Goal: Task Accomplishment & Management: Manage account settings

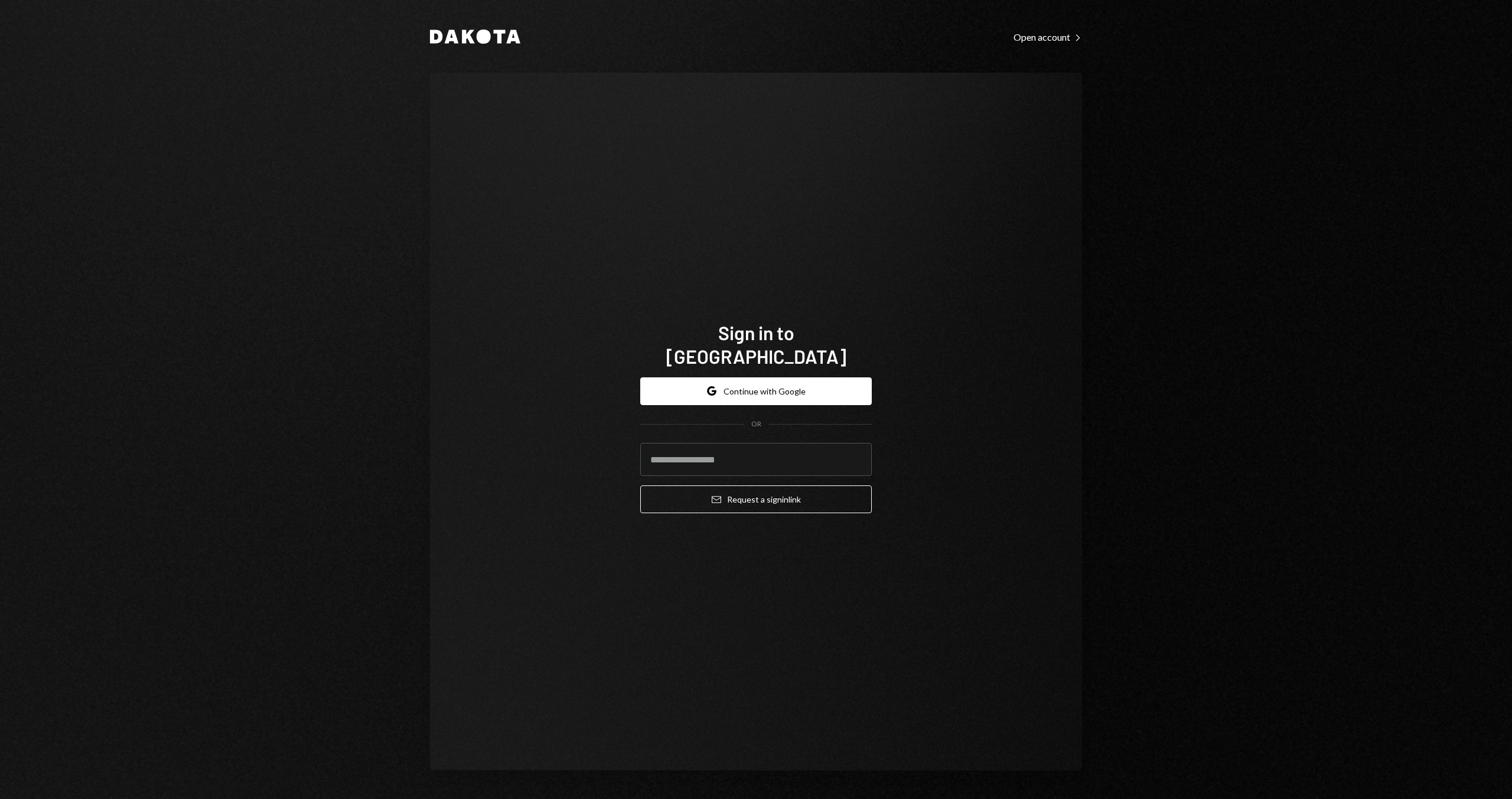
click at [765, 350] on h1 "Sign in to Dakota" at bounding box center [756, 344] width 231 height 47
click at [773, 377] on button "Google Continue with Google" at bounding box center [756, 391] width 231 height 28
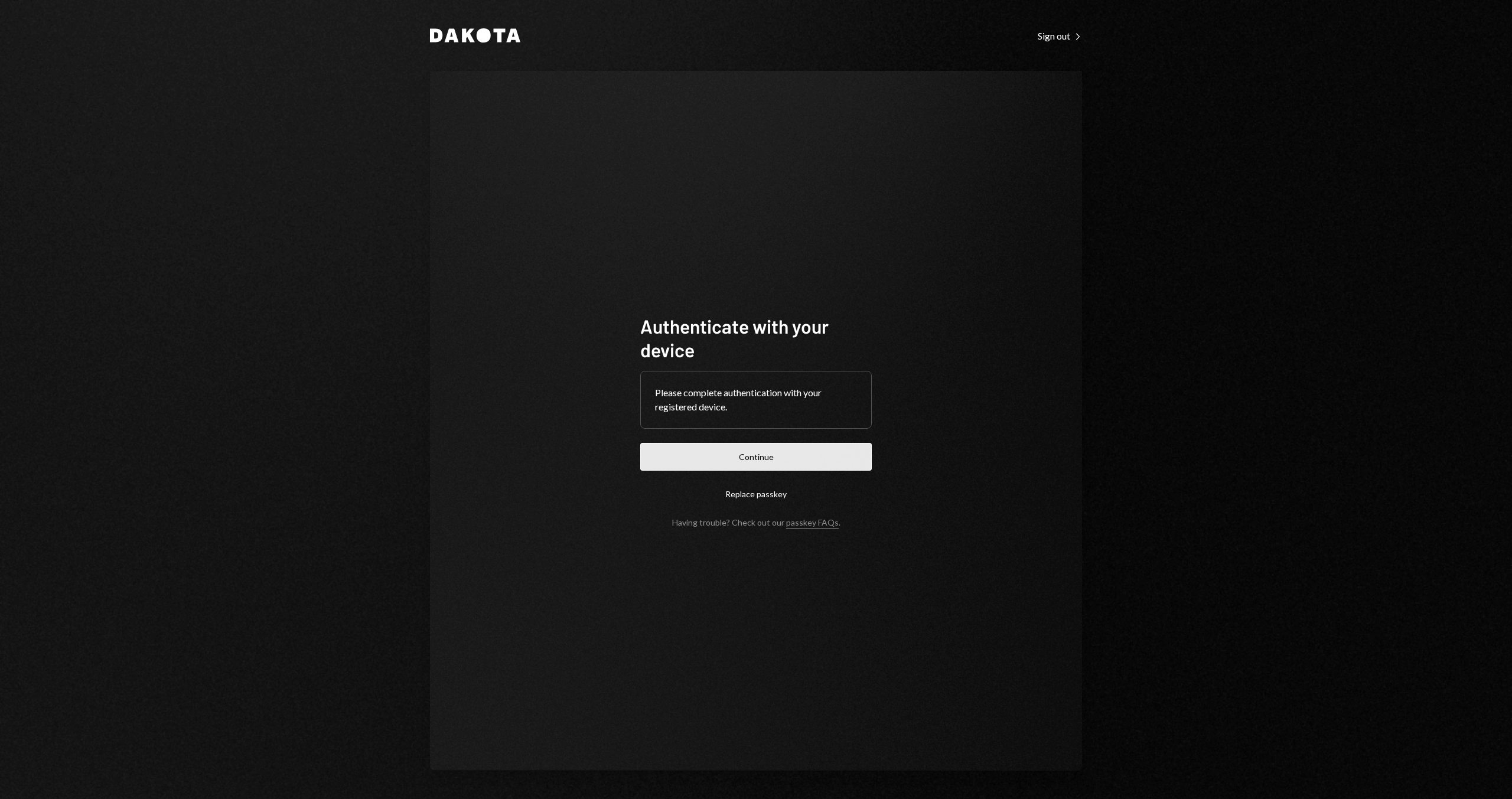
click at [659, 448] on button "Continue" at bounding box center [756, 456] width 231 height 28
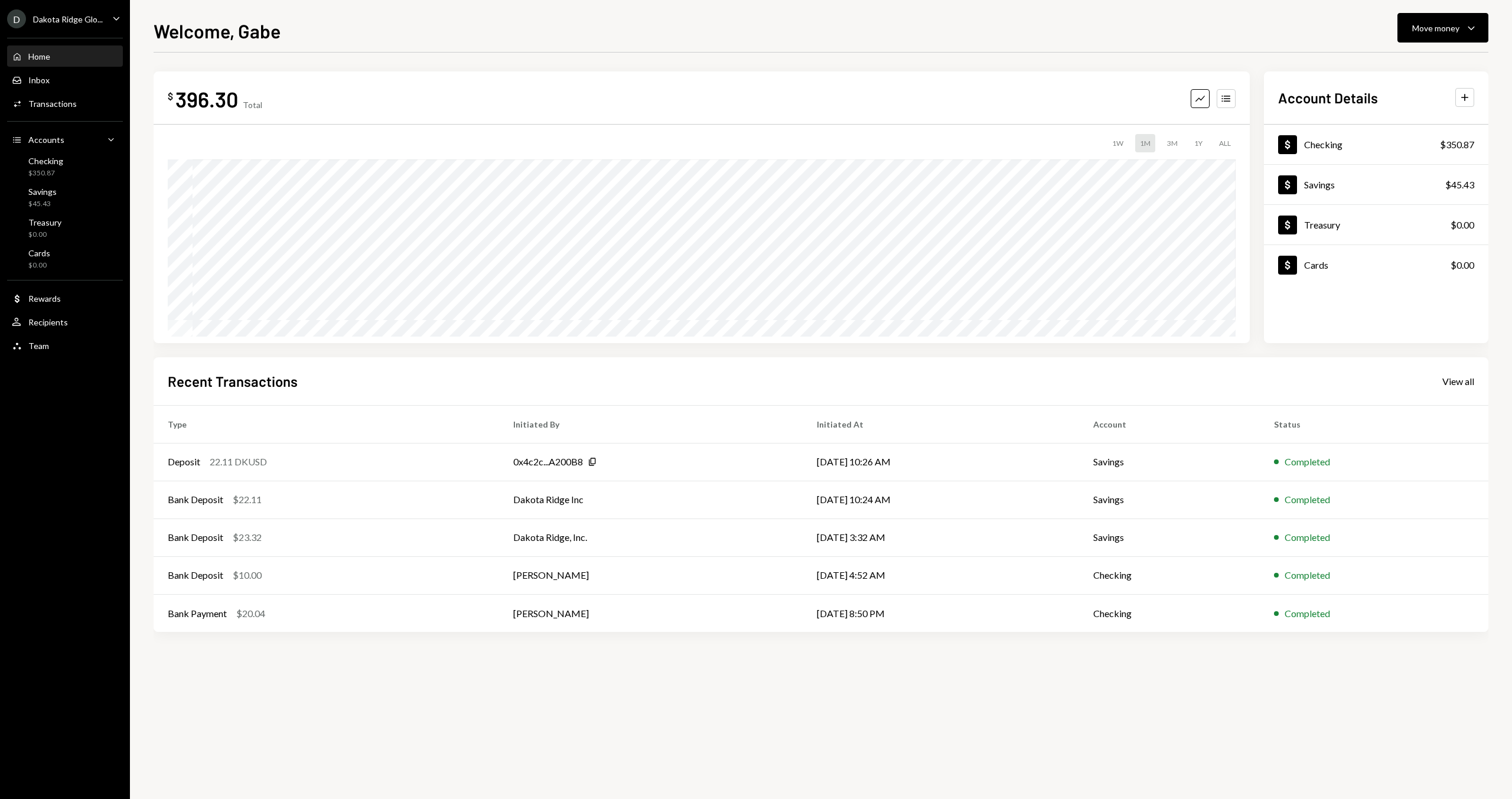
click at [51, 17] on div "Dakota Ridge Glo..." at bounding box center [67, 19] width 70 height 10
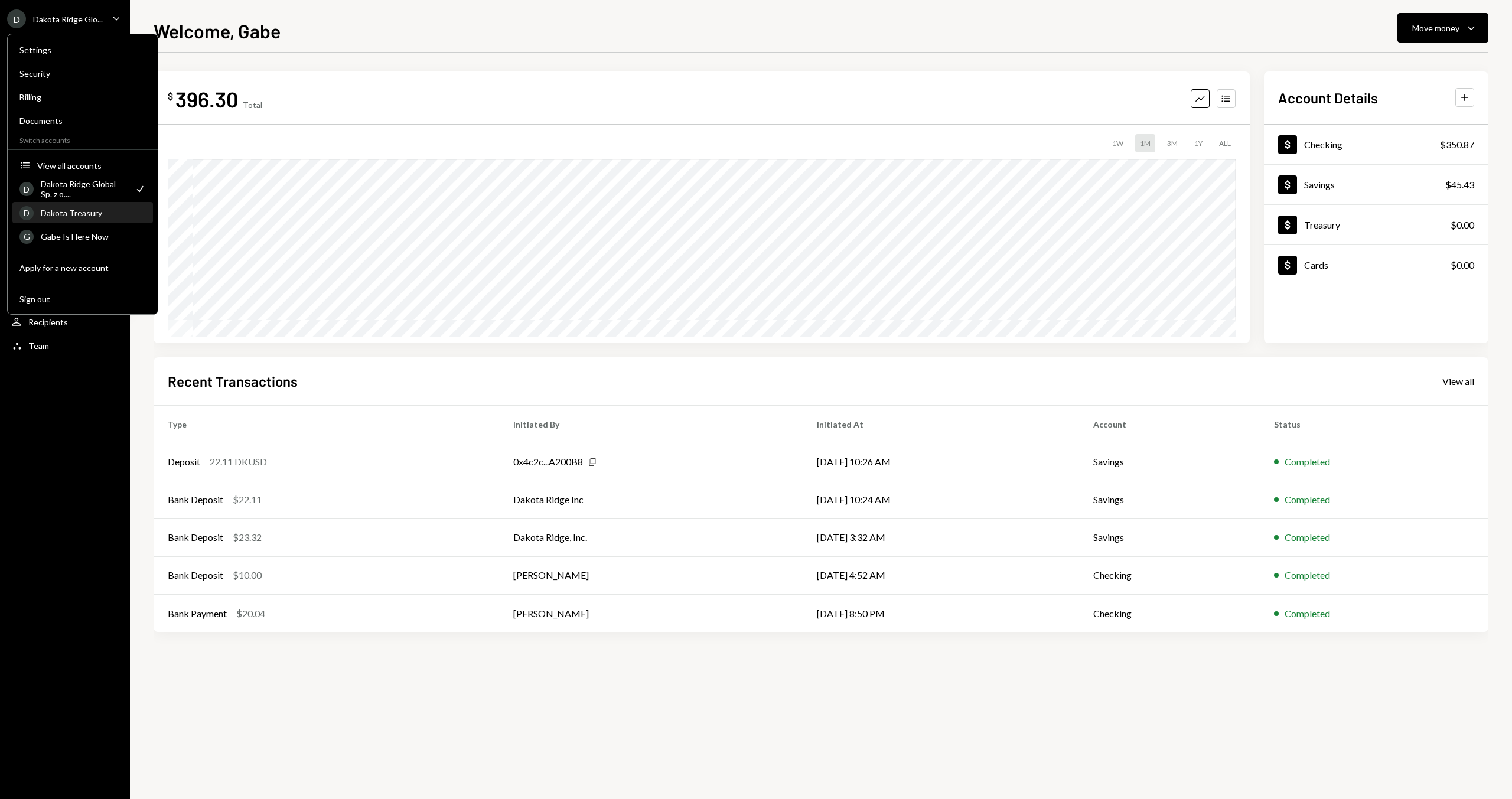
click at [83, 210] on div "Dakota Treasury" at bounding box center [93, 213] width 105 height 10
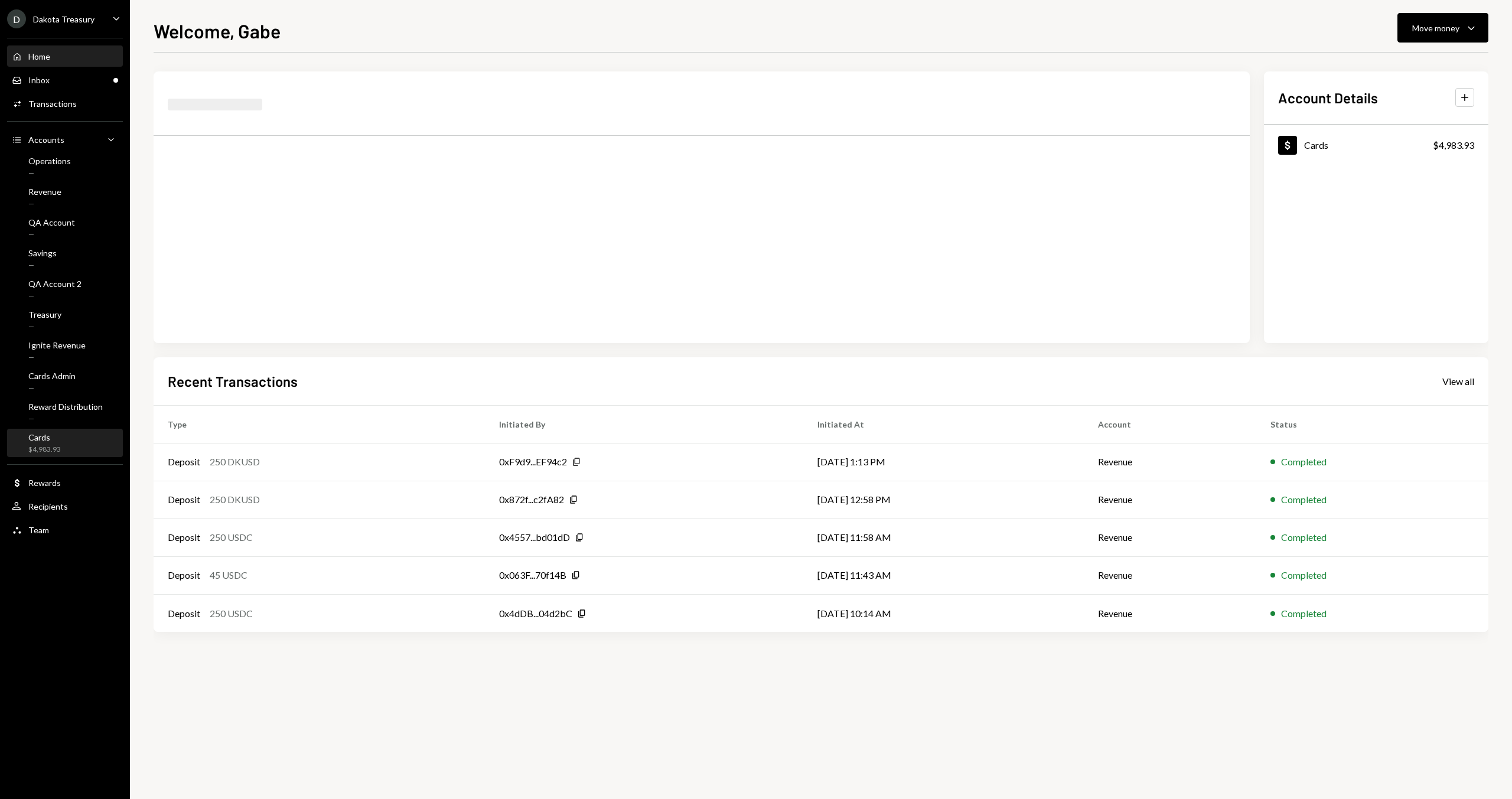
click at [52, 451] on div "$4,983.93" at bounding box center [45, 450] width 33 height 10
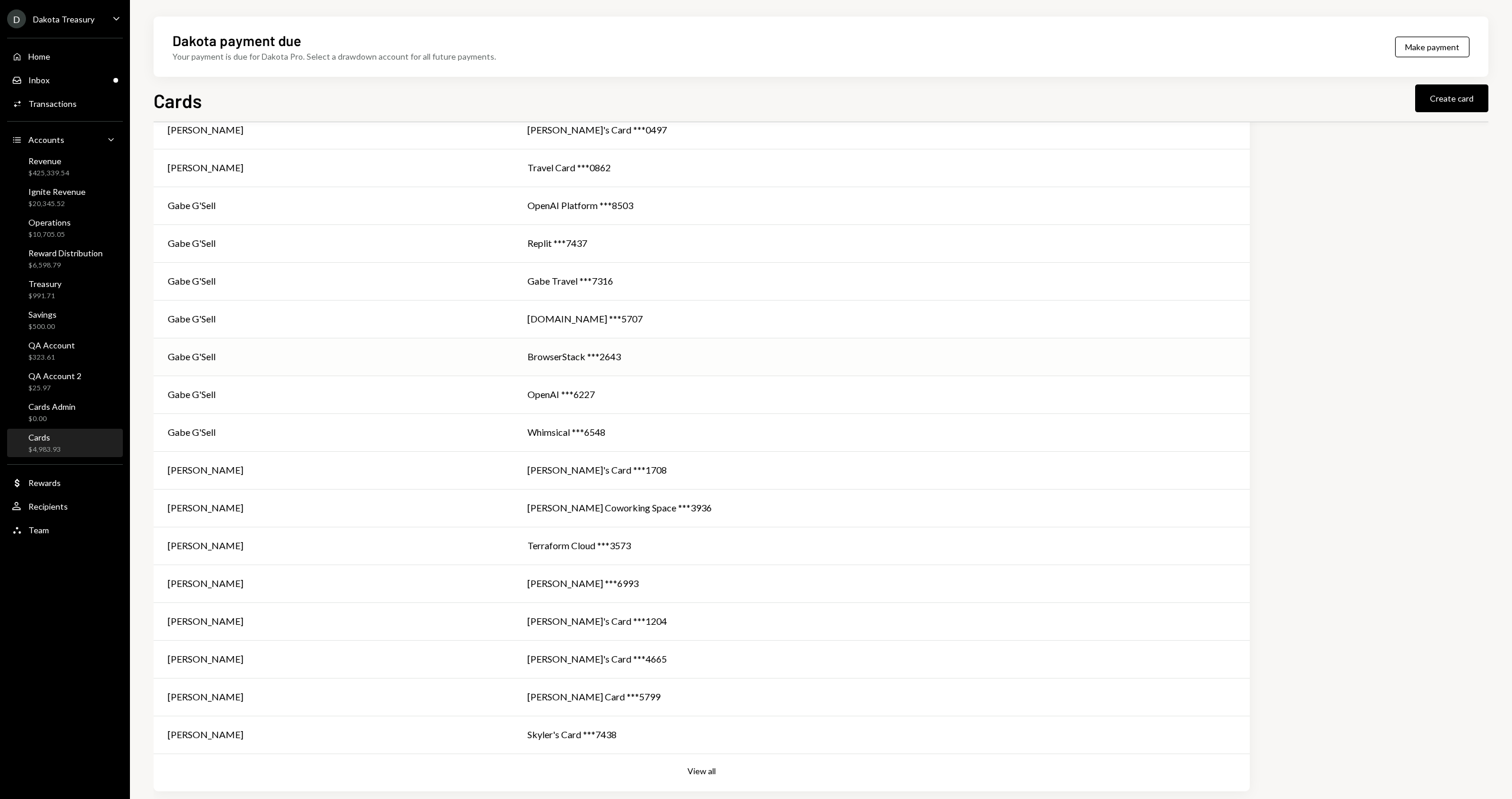
scroll to position [241, 0]
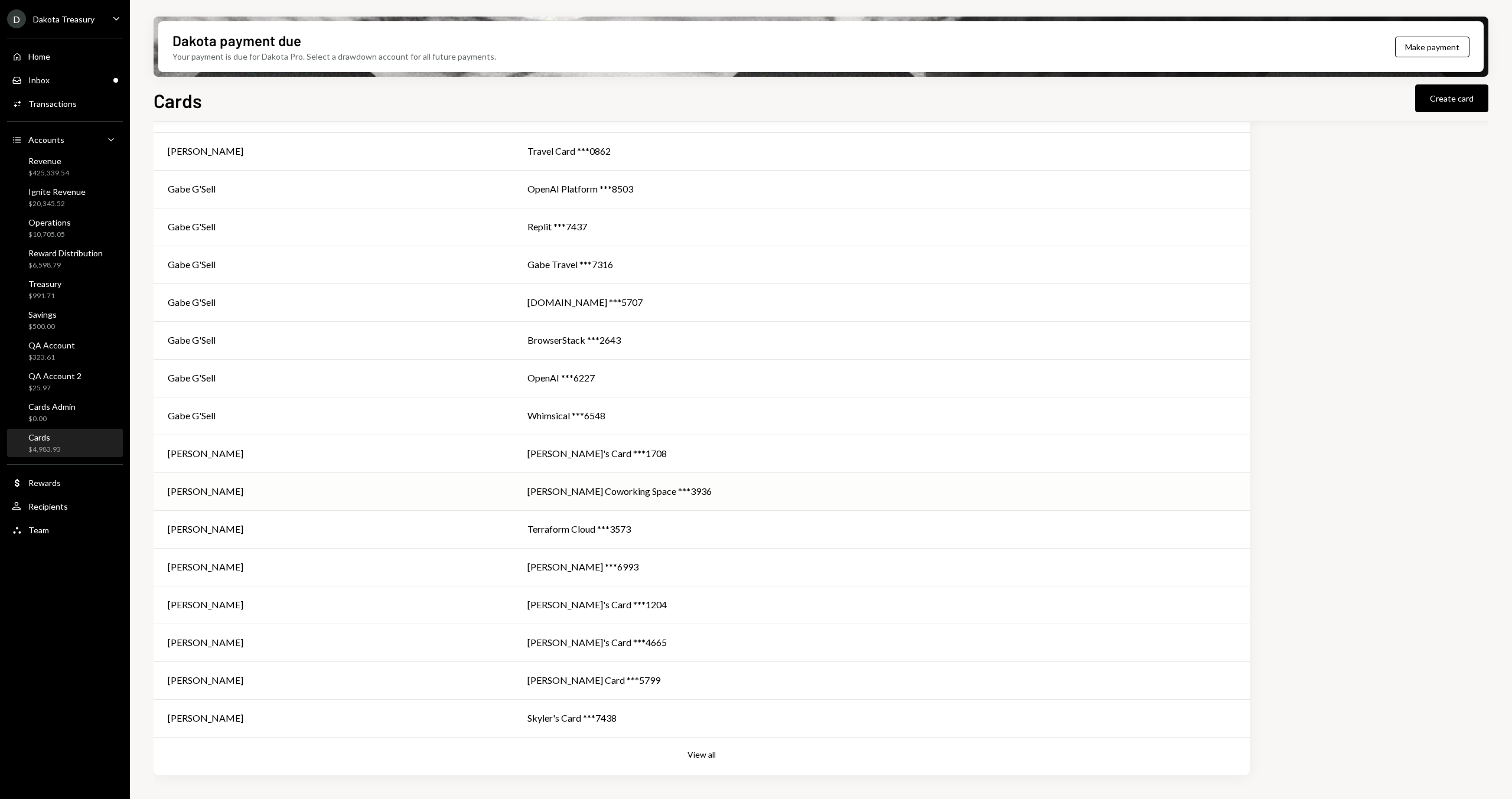
click at [499, 491] on div "[PERSON_NAME]" at bounding box center [333, 491] width 331 height 14
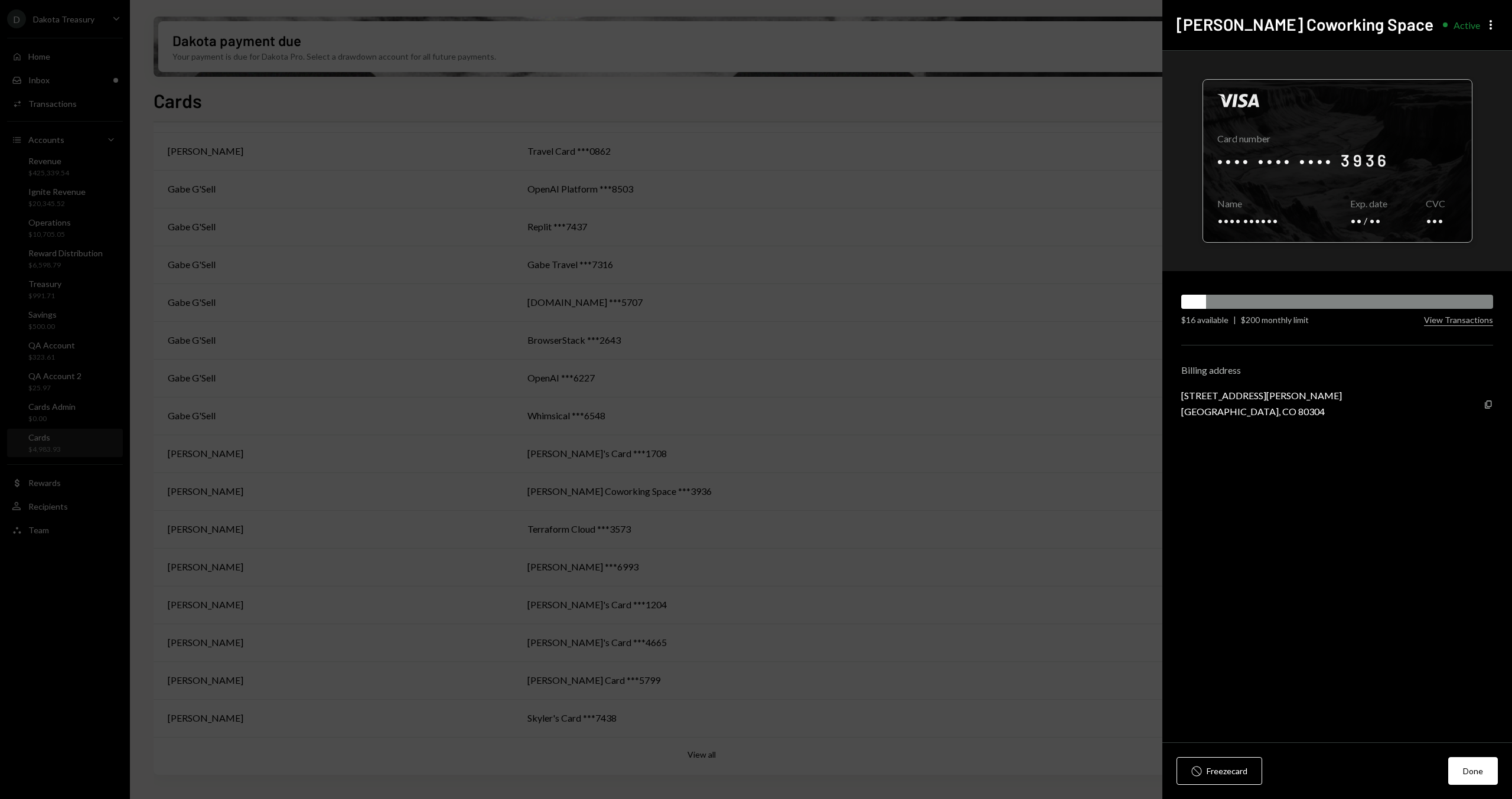
click at [1287, 224] on div at bounding box center [1337, 161] width 269 height 163
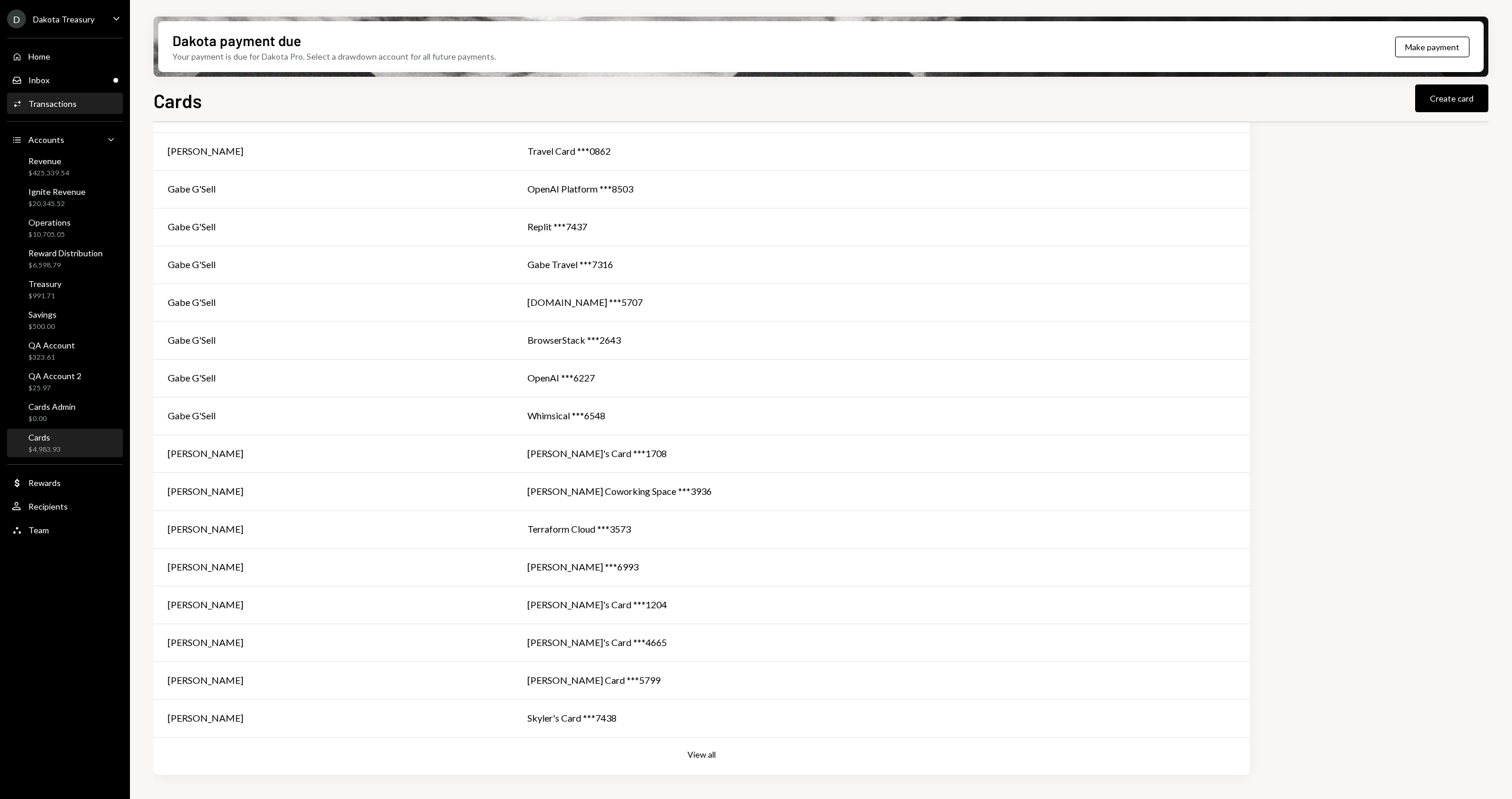
click at [72, 105] on div "Transactions" at bounding box center [52, 104] width 48 height 10
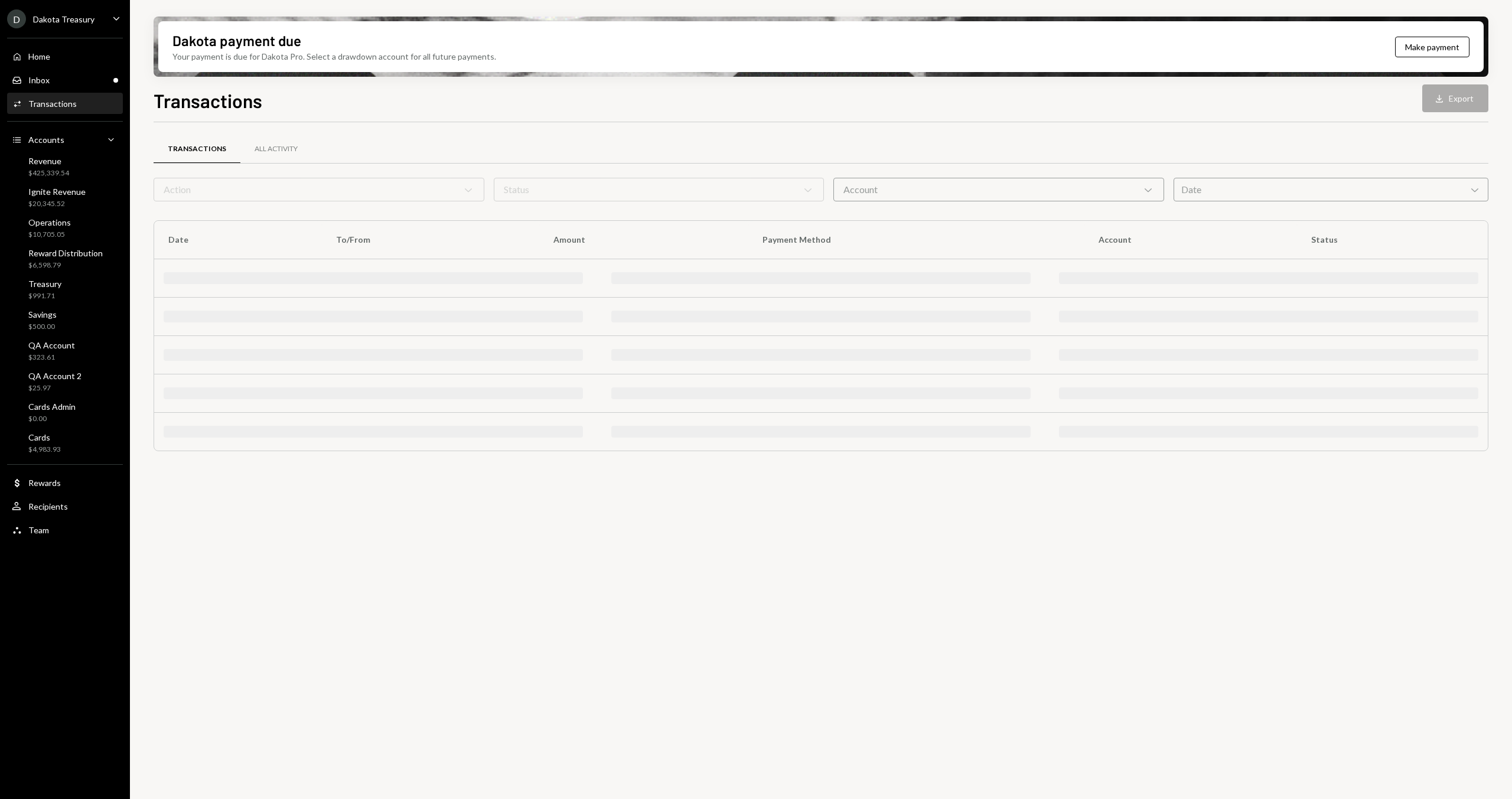
click at [294, 184] on form "Action Chevron Down Status Chevron Down Account Chevron Down Date Chevron Down" at bounding box center [821, 190] width 1335 height 24
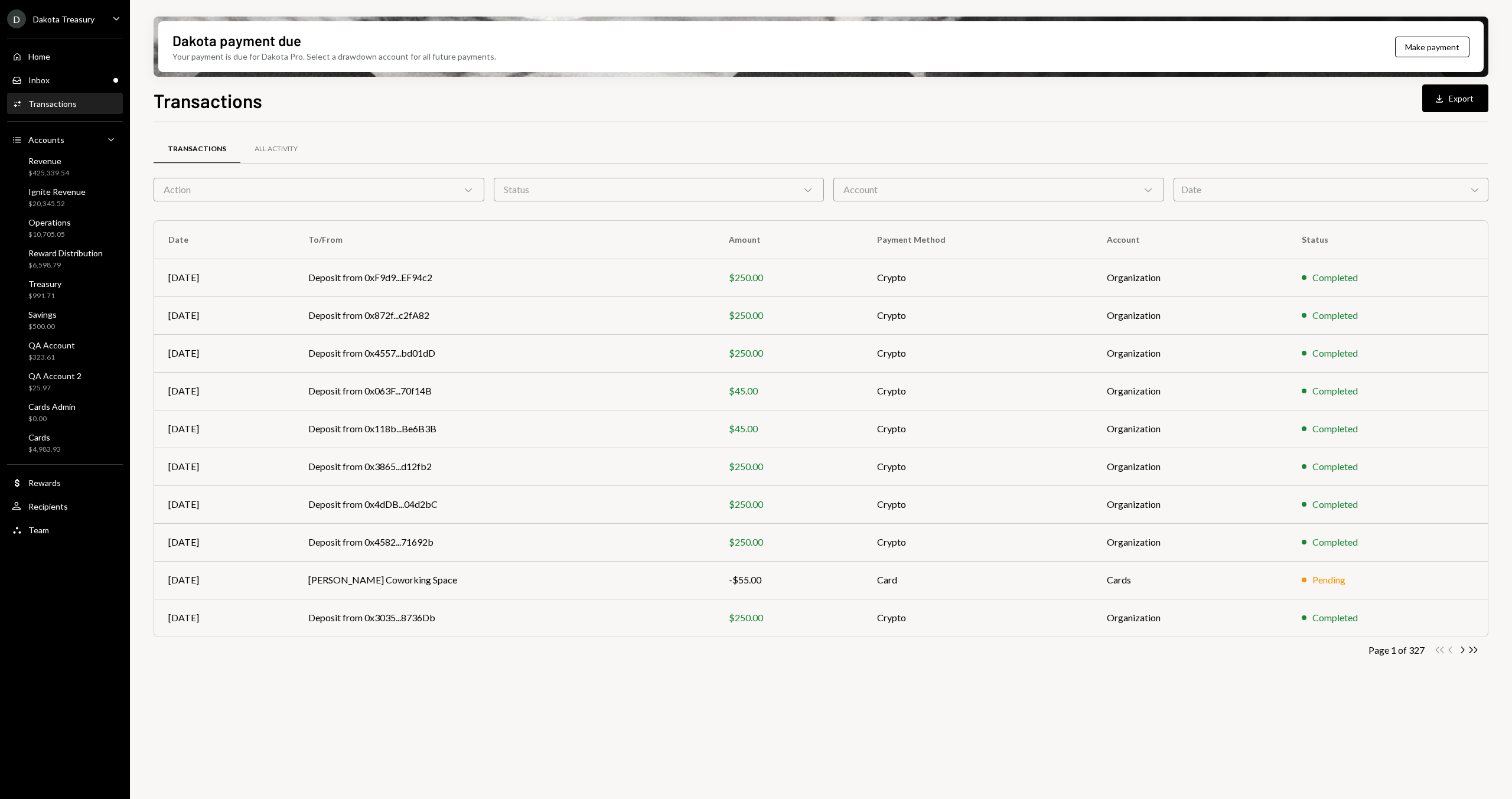
click at [225, 193] on div "Action Chevron Down" at bounding box center [319, 190] width 331 height 24
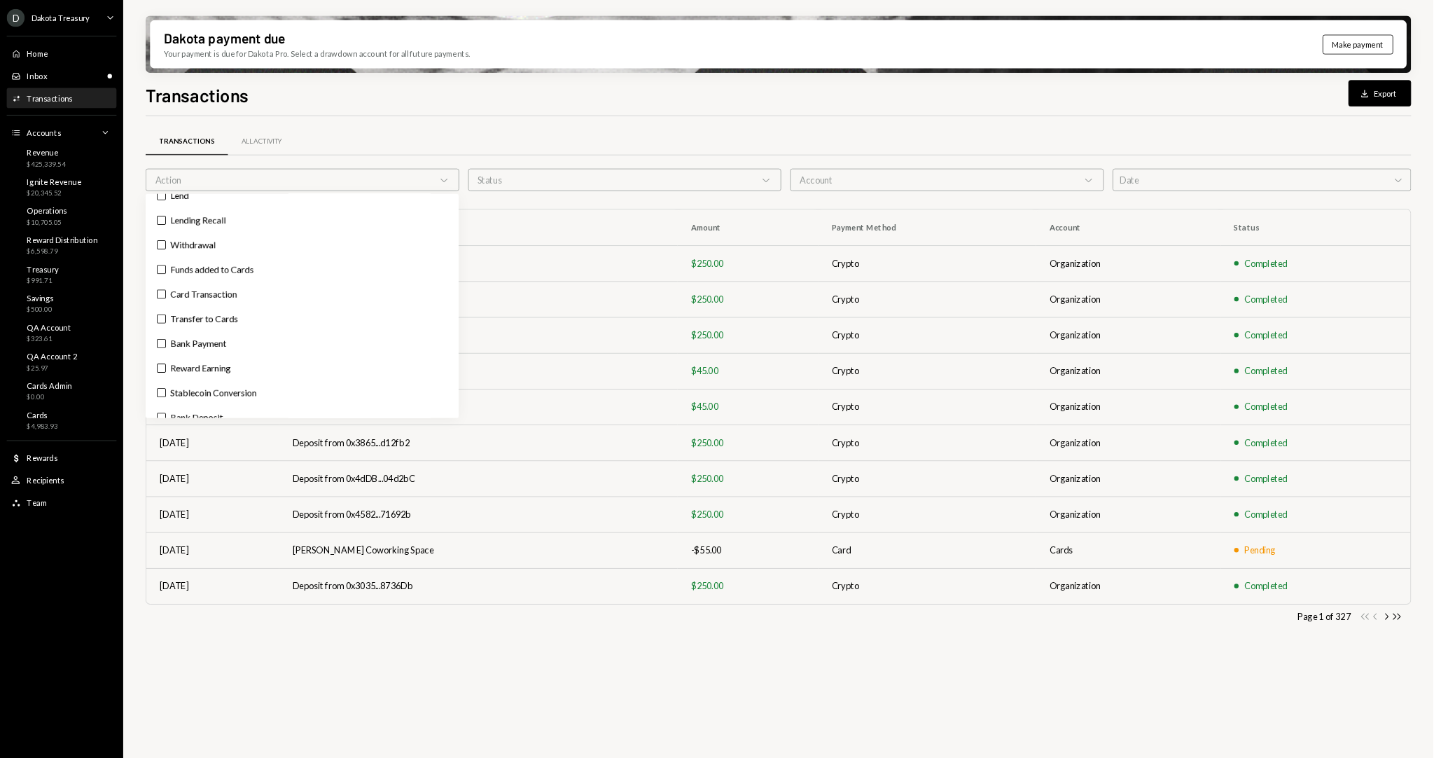
scroll to position [126, 0]
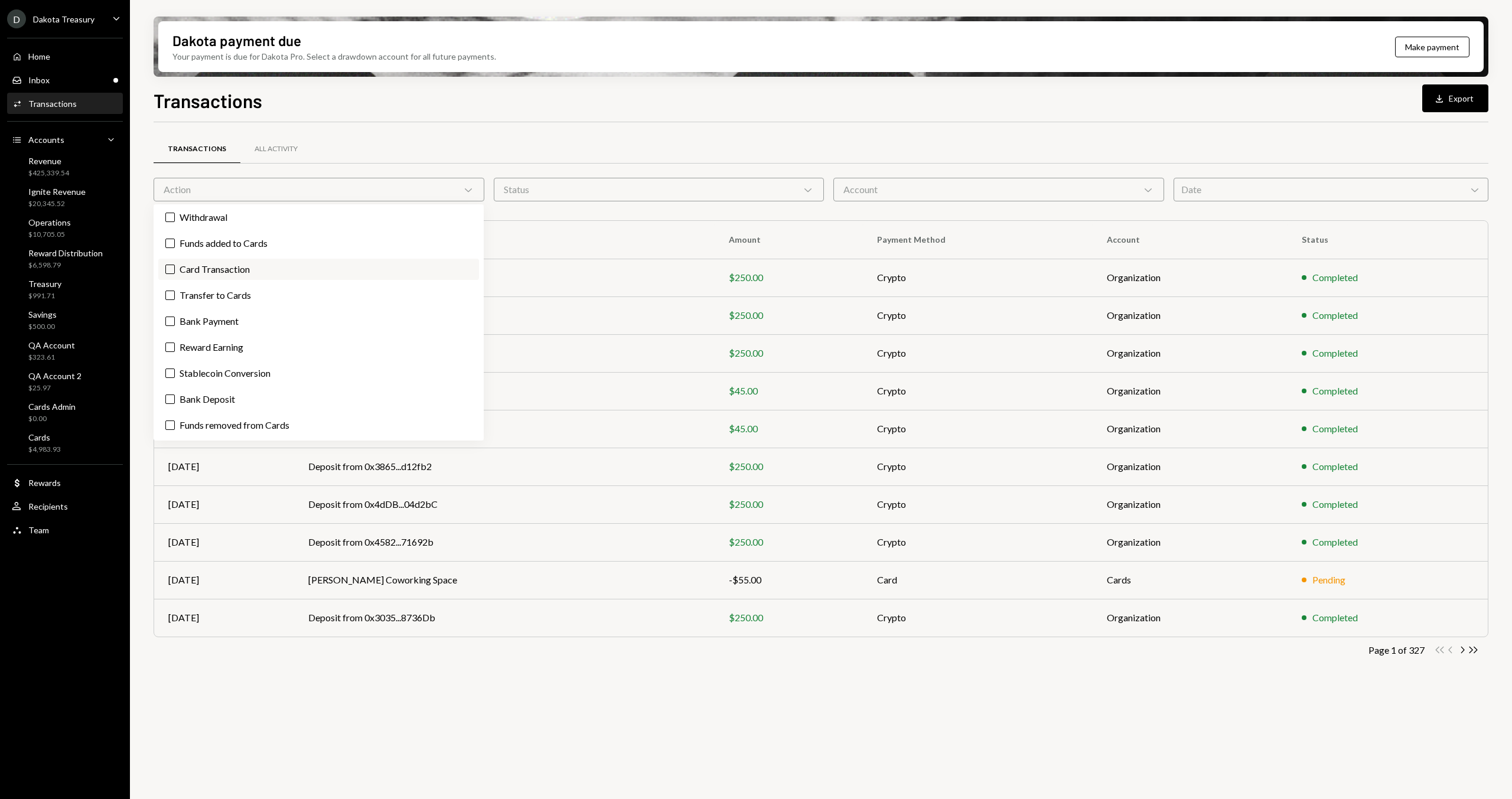
click at [228, 275] on label "Card Transaction" at bounding box center [319, 269] width 320 height 21
click at [175, 274] on button "Card Transaction" at bounding box center [169, 269] width 9 height 9
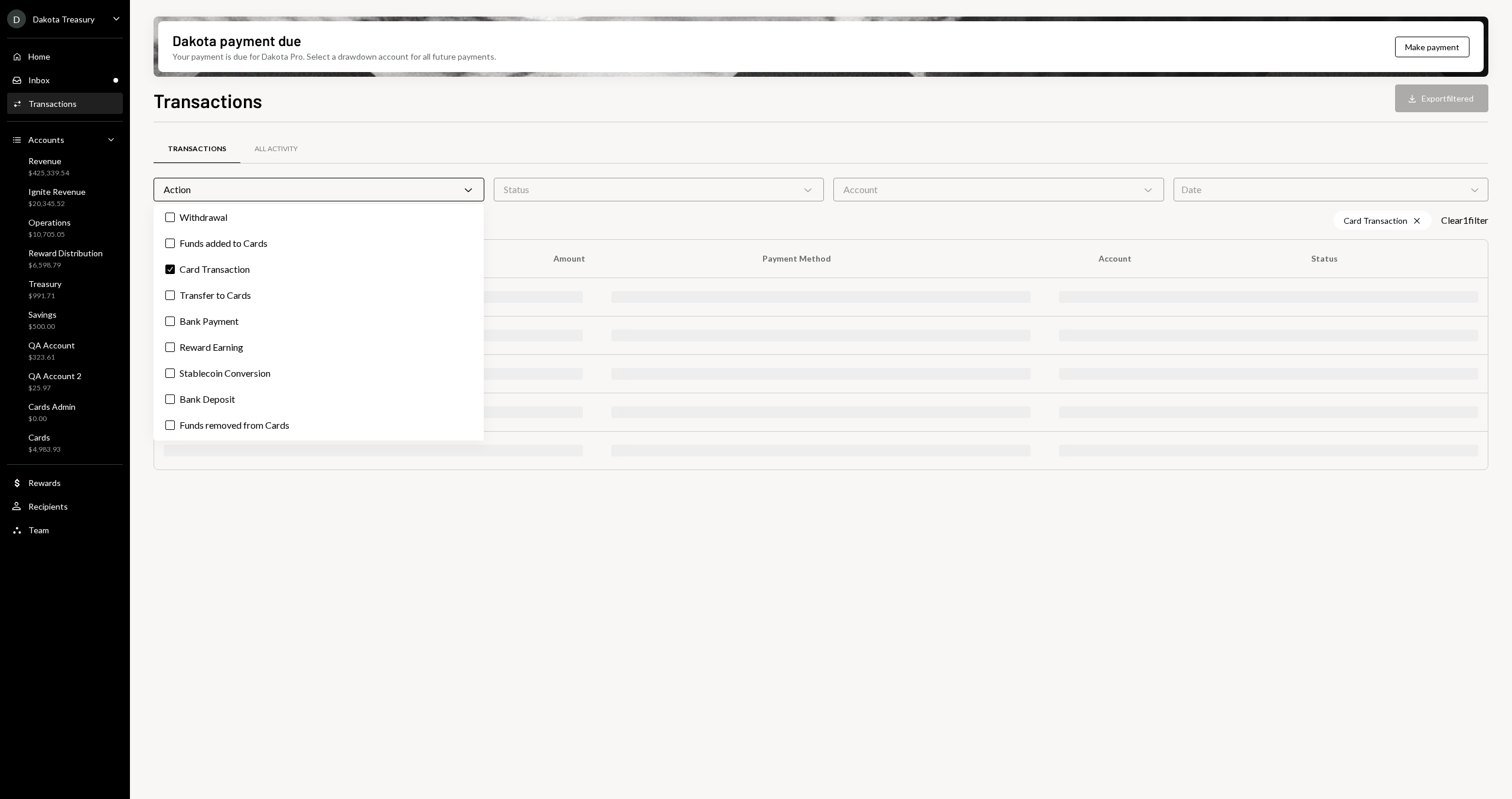
click at [528, 86] on div "Dakota payment due Your payment is due for Dakota Pro. Select a drawdown accoun…" at bounding box center [821, 399] width 1382 height 799
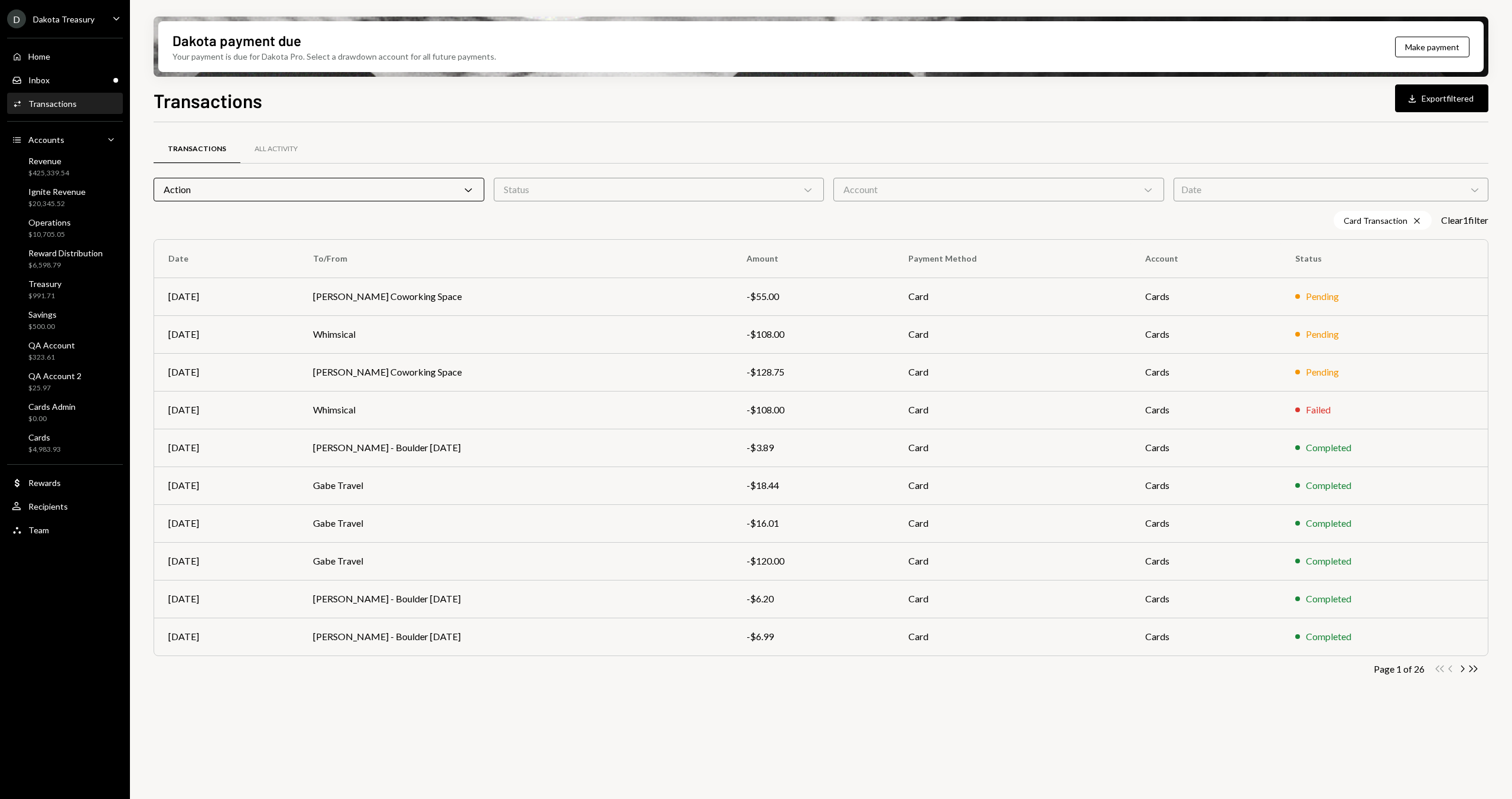
click at [455, 105] on div "Transactions Download Export filtered" at bounding box center [821, 99] width 1335 height 26
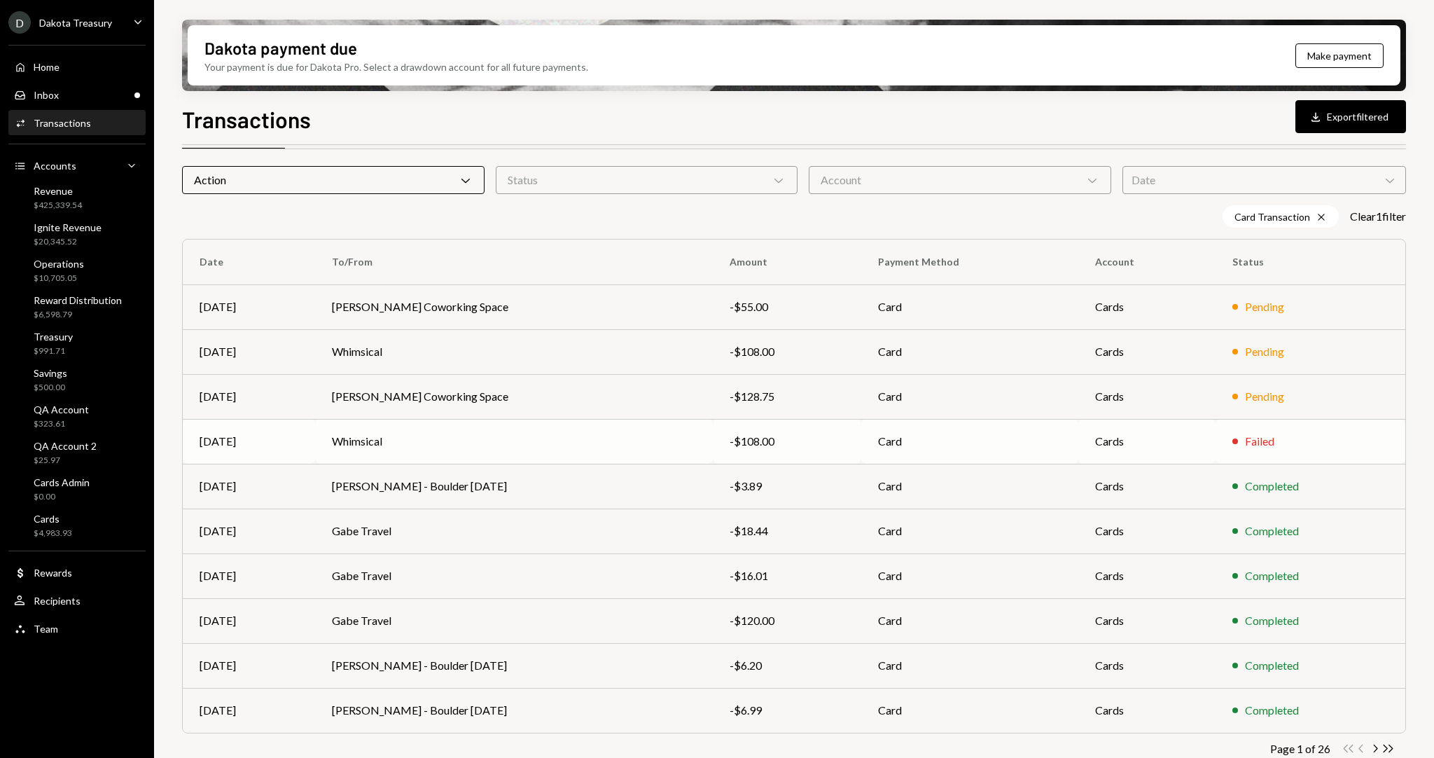
scroll to position [62, 0]
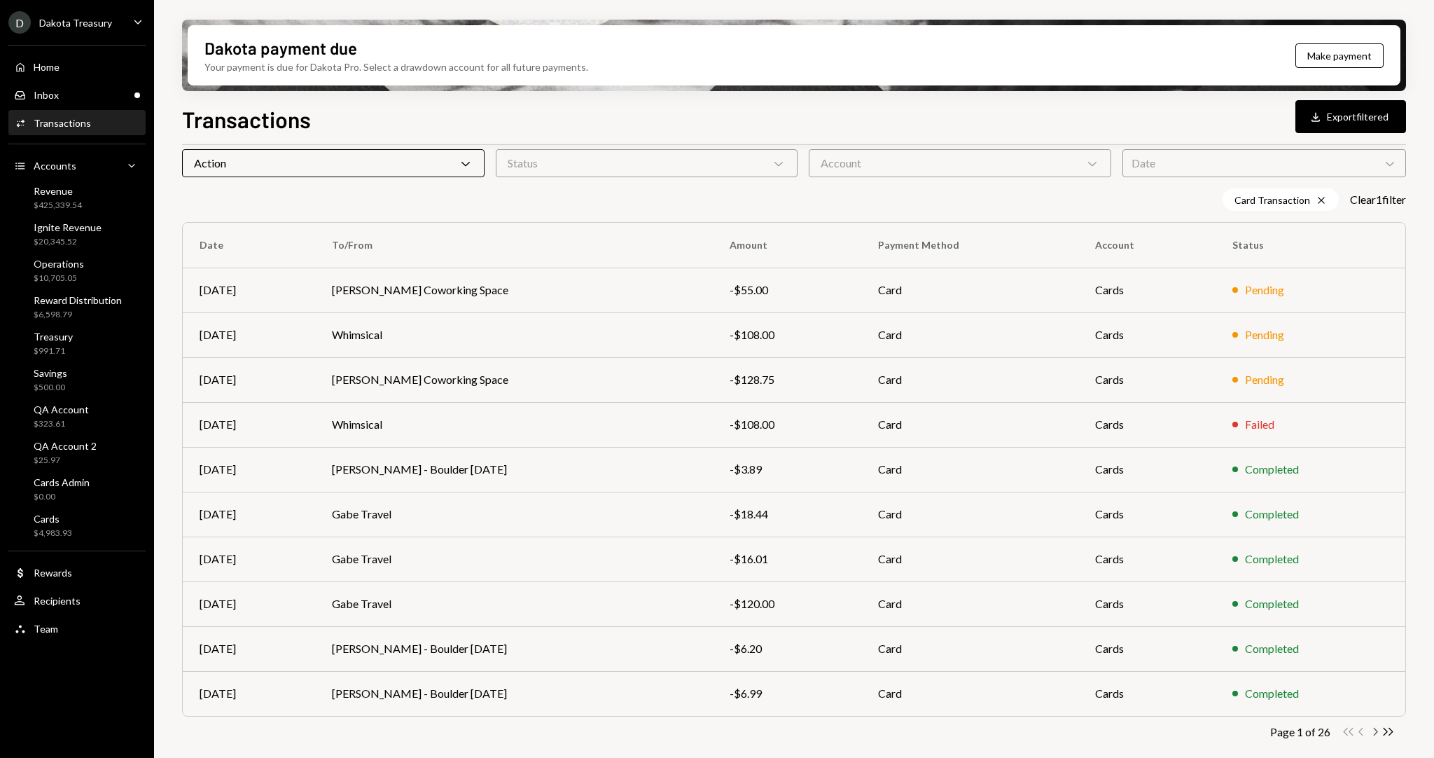
click at [1370, 728] on icon "Chevron Right" at bounding box center [1374, 731] width 13 height 13
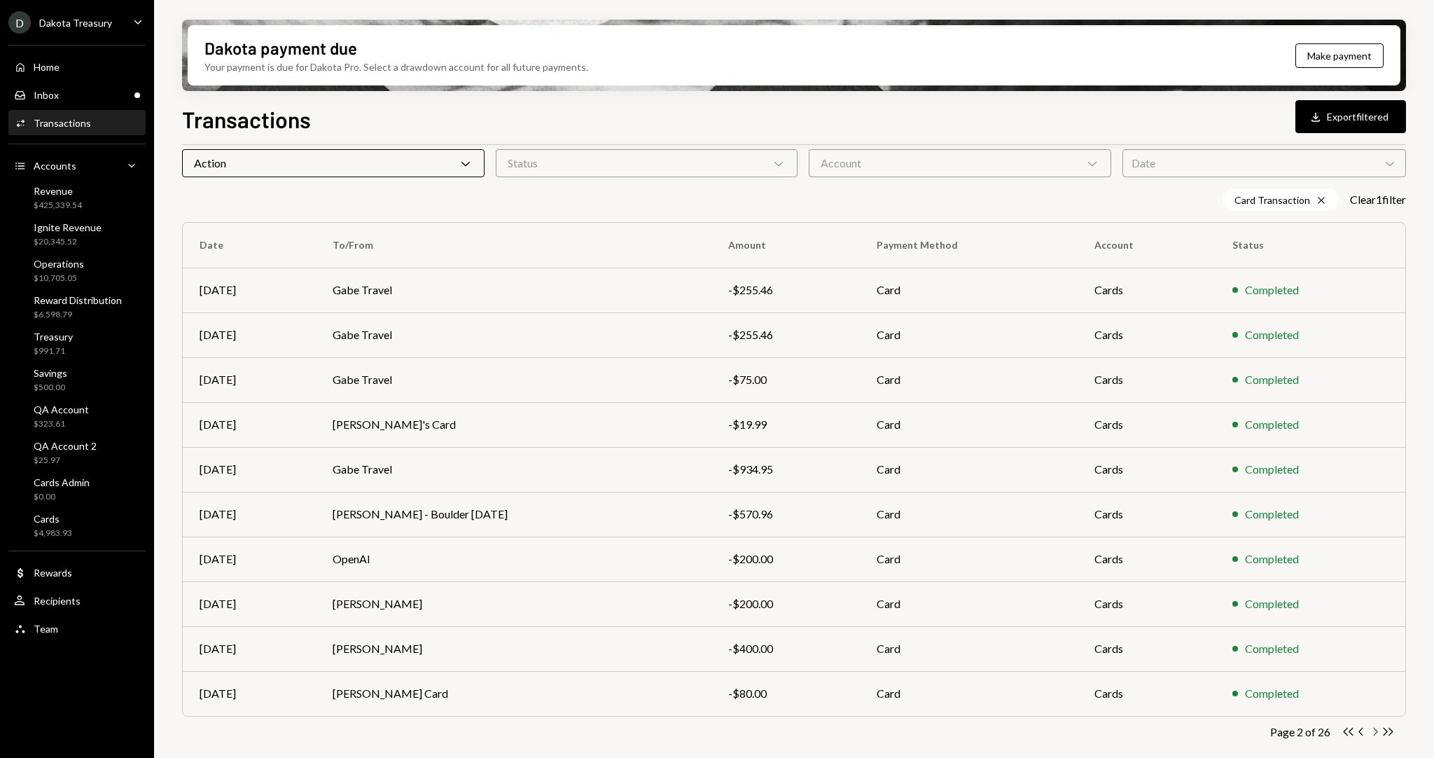
click at [1377, 735] on icon "Chevron Right" at bounding box center [1374, 731] width 13 height 13
click at [1375, 732] on icon "Chevron Right" at bounding box center [1374, 731] width 13 height 13
click at [1375, 733] on icon "Chevron Right" at bounding box center [1374, 731] width 13 height 13
click at [1372, 735] on icon "Chevron Right" at bounding box center [1374, 731] width 13 height 13
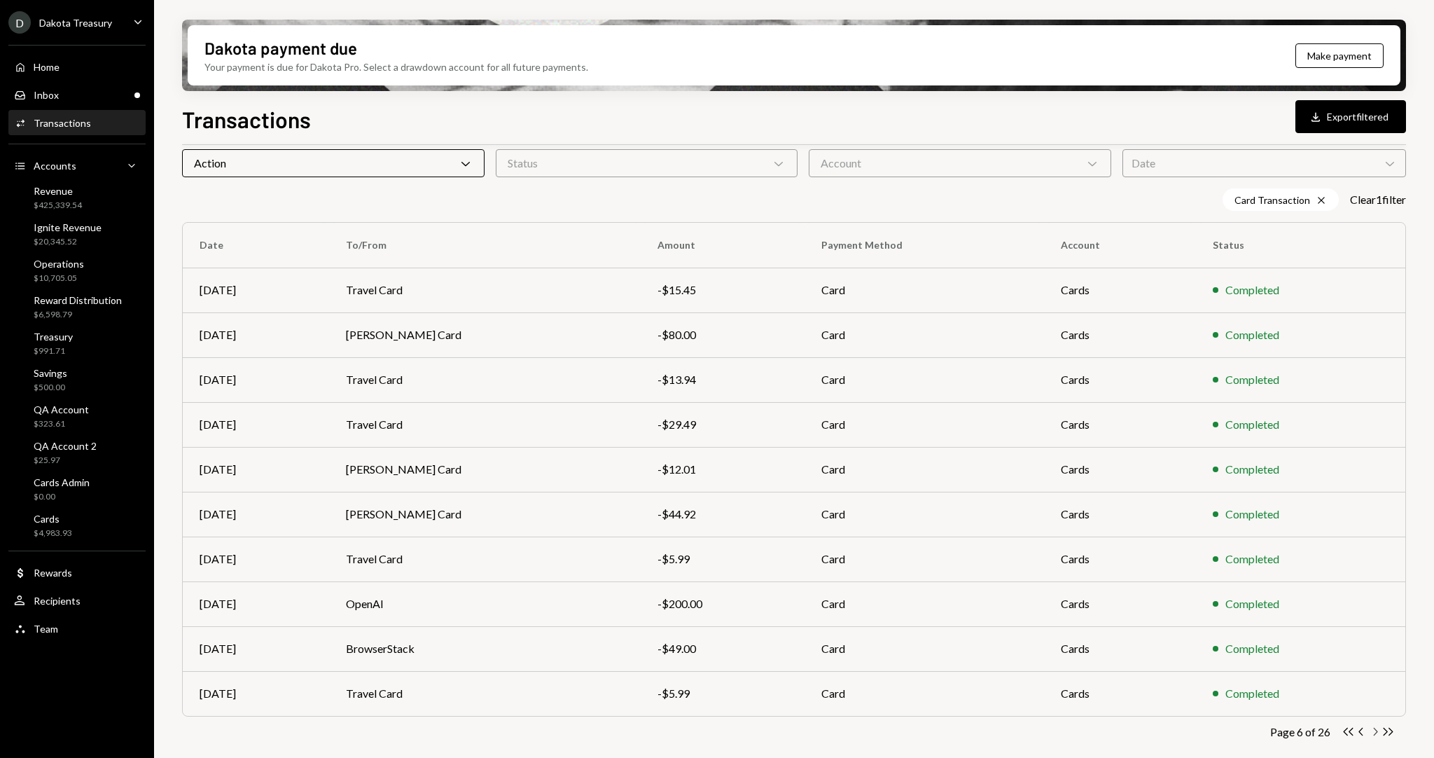
click at [1375, 732] on icon "Chevron Right" at bounding box center [1374, 731] width 13 height 13
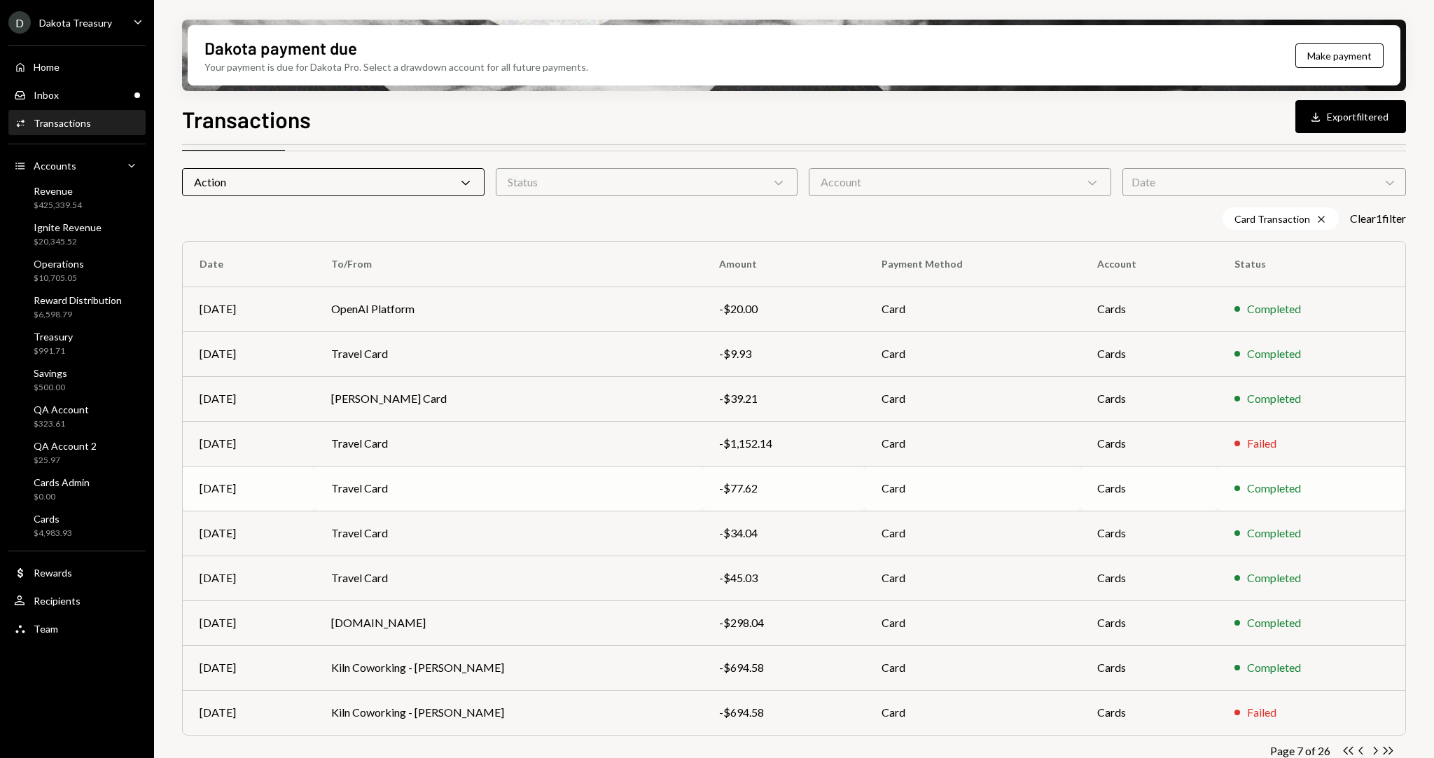
scroll to position [0, 0]
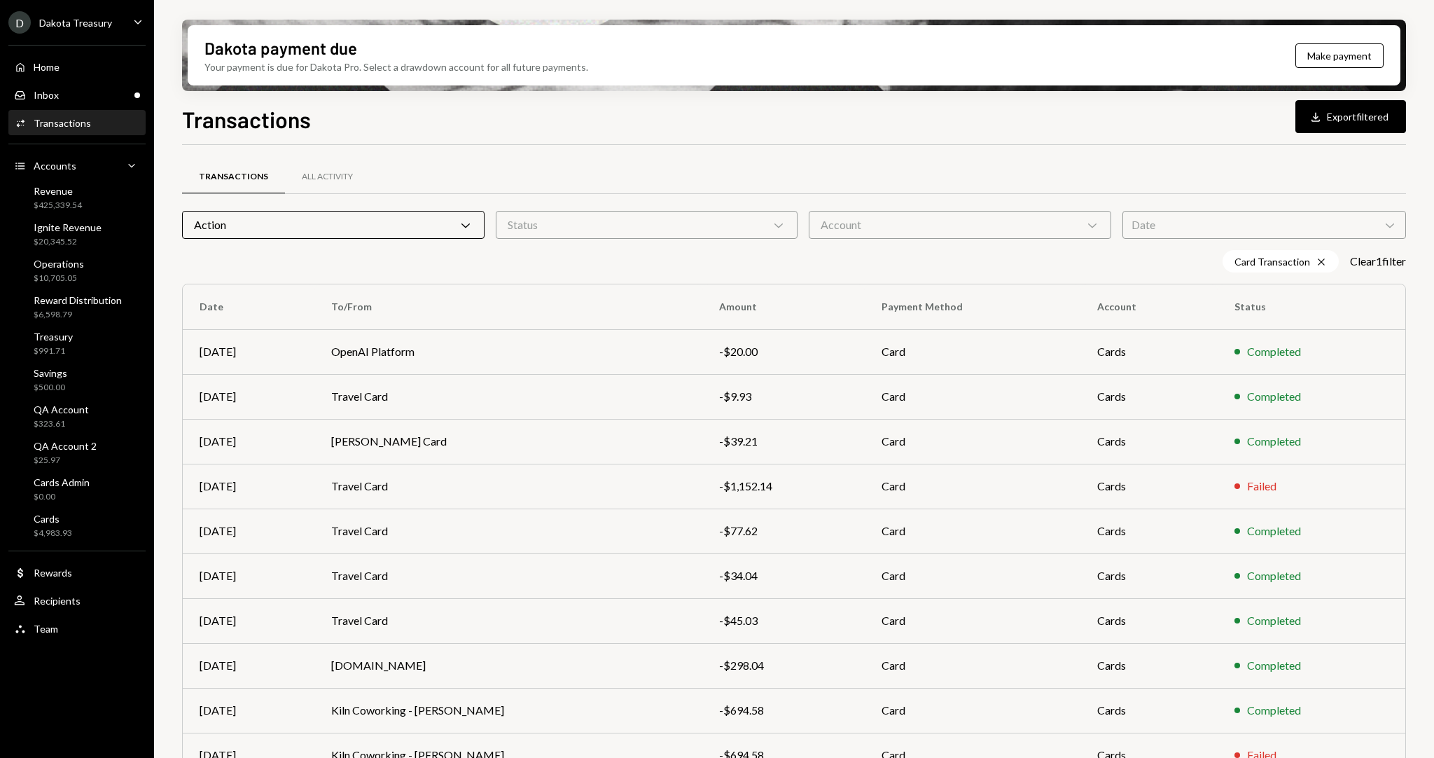
click at [564, 114] on div "Transactions Download Export filtered" at bounding box center [794, 117] width 1224 height 31
click at [327, 53] on div "Dakota payment due" at bounding box center [280, 47] width 153 height 23
click at [466, 94] on div "Dakota payment due Your payment is due for Dakota Pro. Select a drawdown accoun…" at bounding box center [794, 379] width 1280 height 758
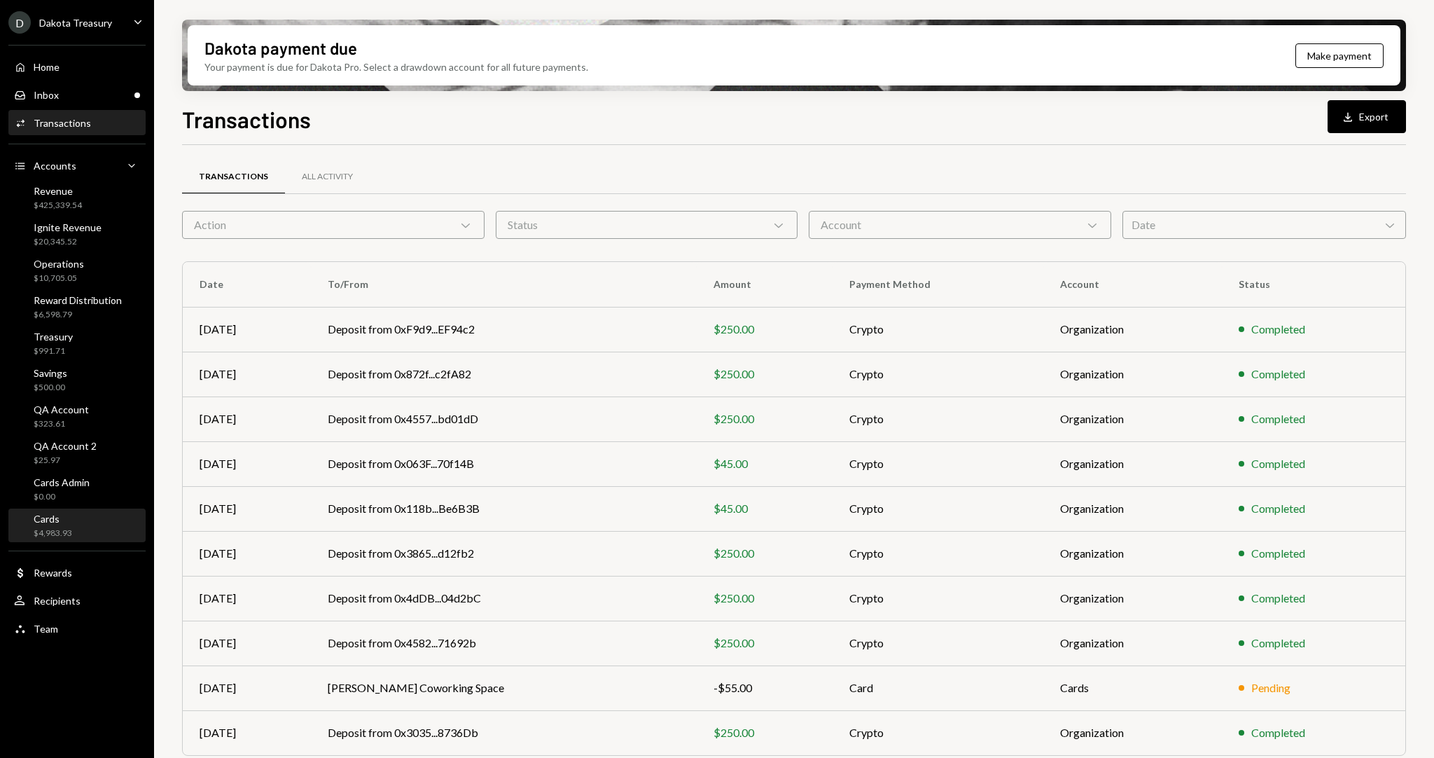
click at [71, 531] on div "Cards $4,983.93" at bounding box center [77, 526] width 126 height 27
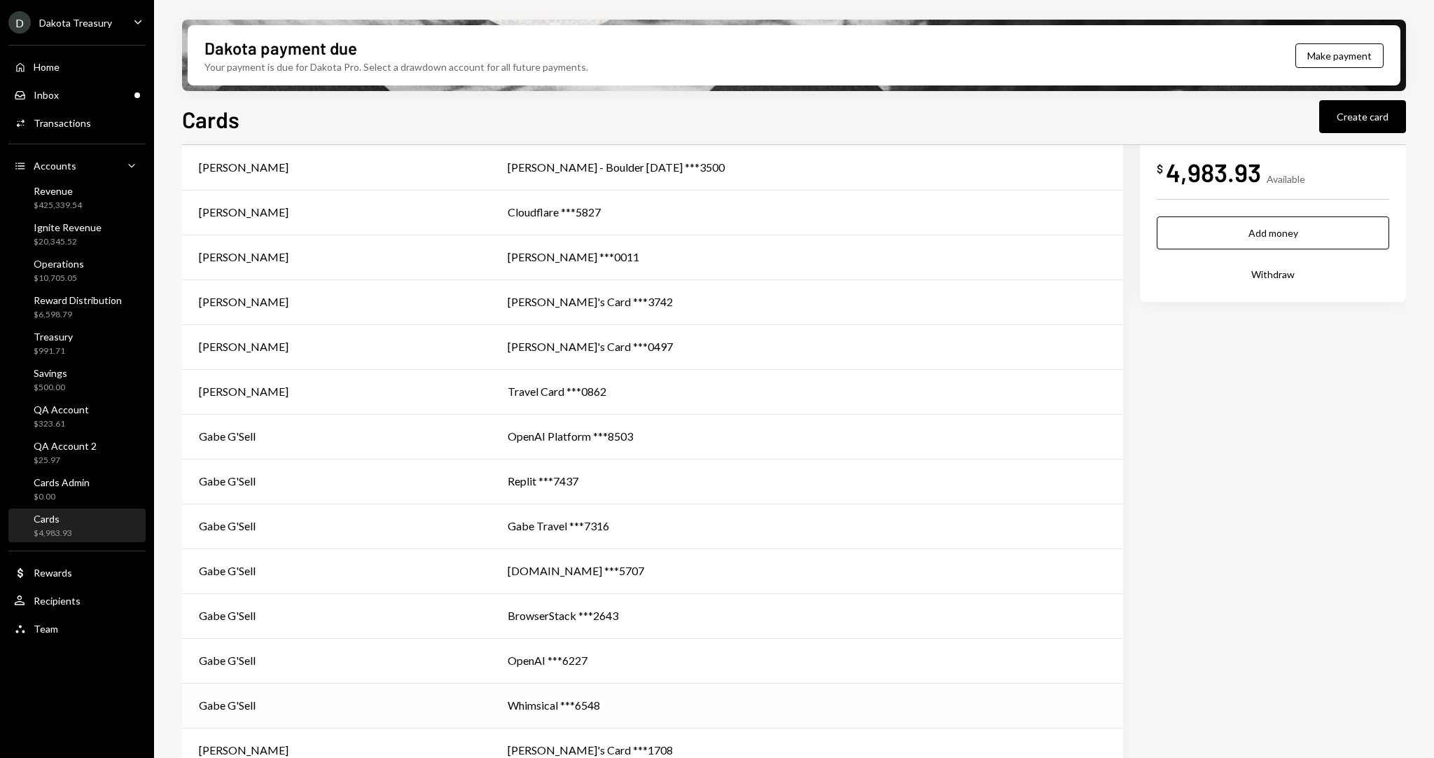
scroll to position [236, 0]
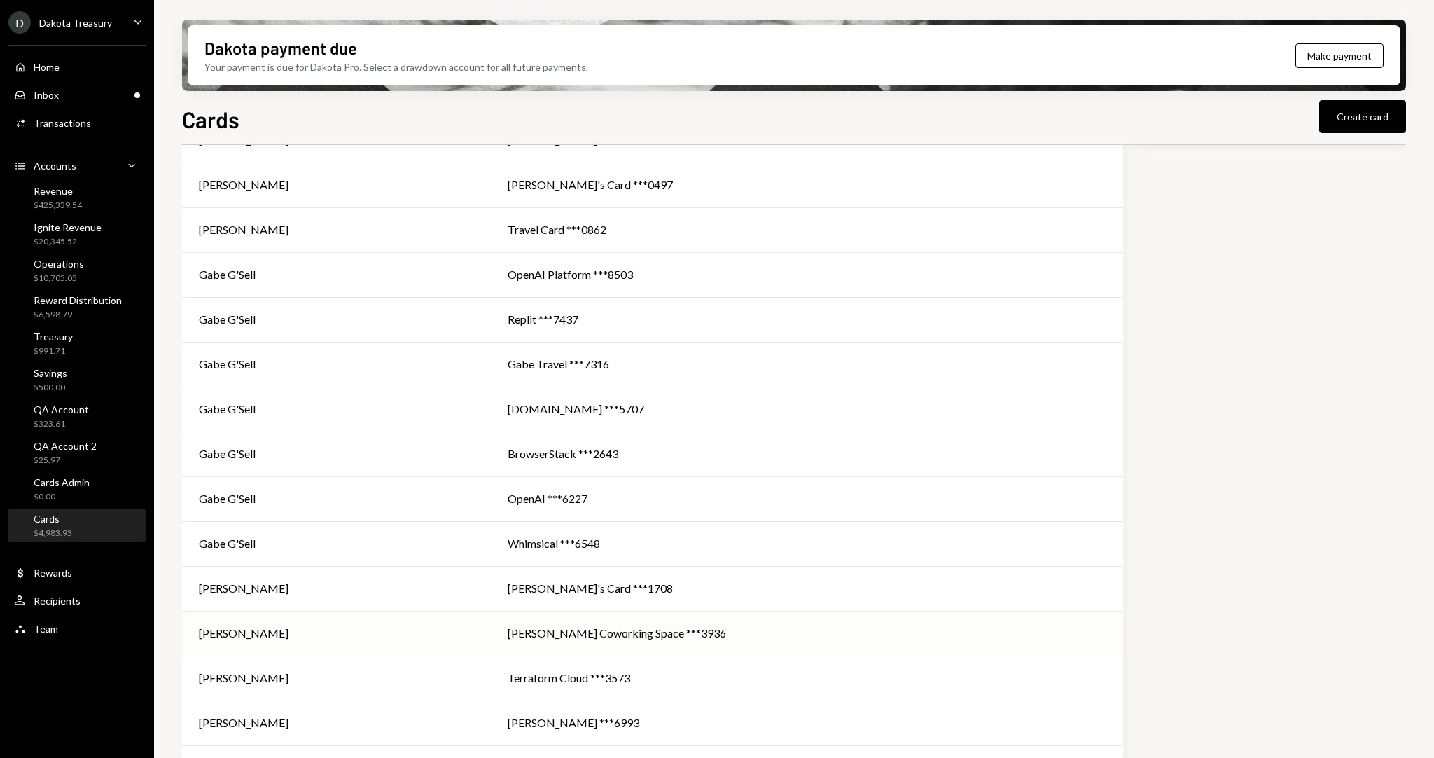
click at [697, 632] on div "[PERSON_NAME] Coworking Space ***3936" at bounding box center [807, 633] width 599 height 17
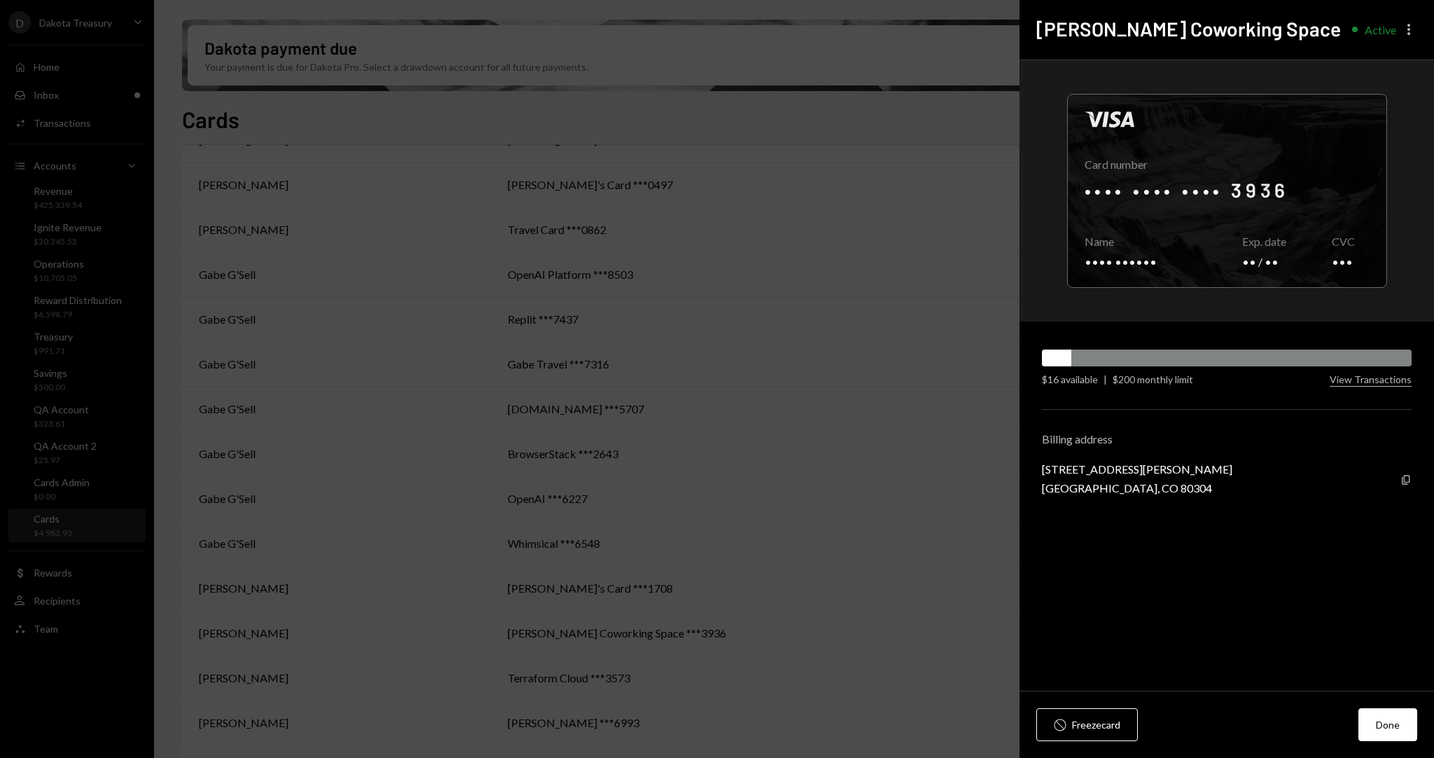
click at [1403, 33] on icon "More" at bounding box center [1408, 29] width 17 height 17
click at [1346, 82] on div "Edit limit" at bounding box center [1368, 84] width 85 height 25
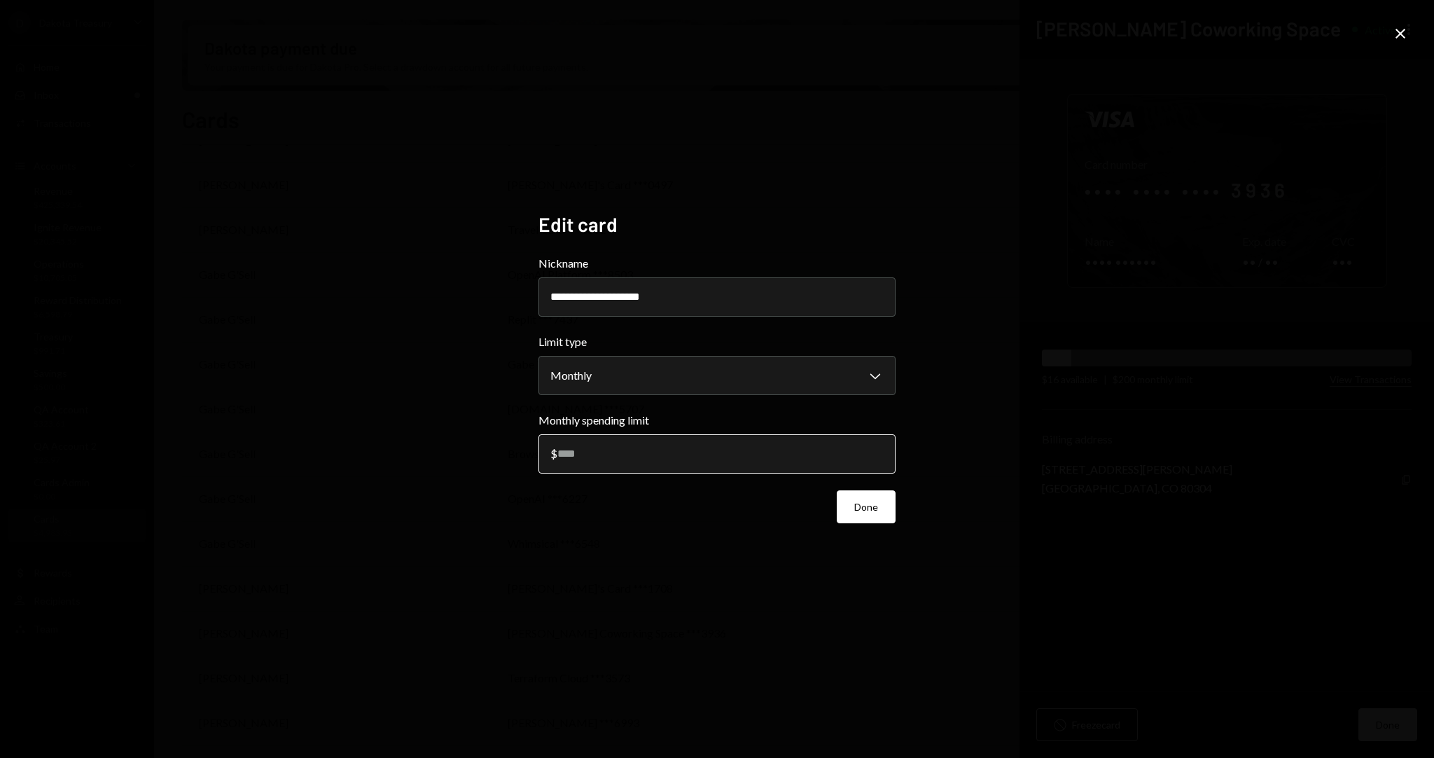
click at [627, 443] on div "Monthly spending limit $ ***" at bounding box center [716, 443] width 357 height 62
click at [634, 450] on input "***" at bounding box center [716, 453] width 357 height 39
type input "***"
click at [859, 512] on button "Done" at bounding box center [866, 506] width 59 height 33
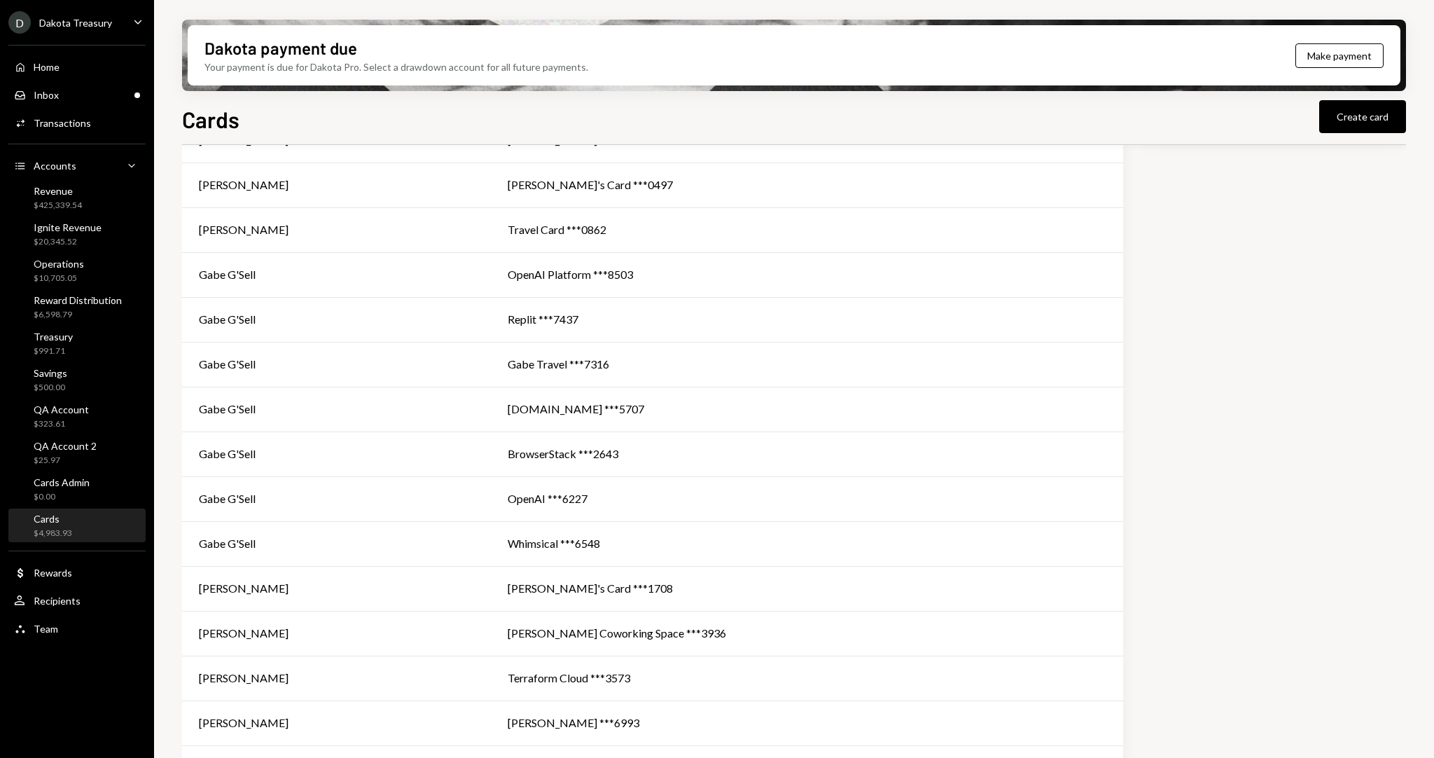
click at [1284, 318] on div "Your cards Adam Train Adam - Boulder Aug 2025 ***3500 Adam Train Cloudflare ***…" at bounding box center [794, 450] width 1224 height 1038
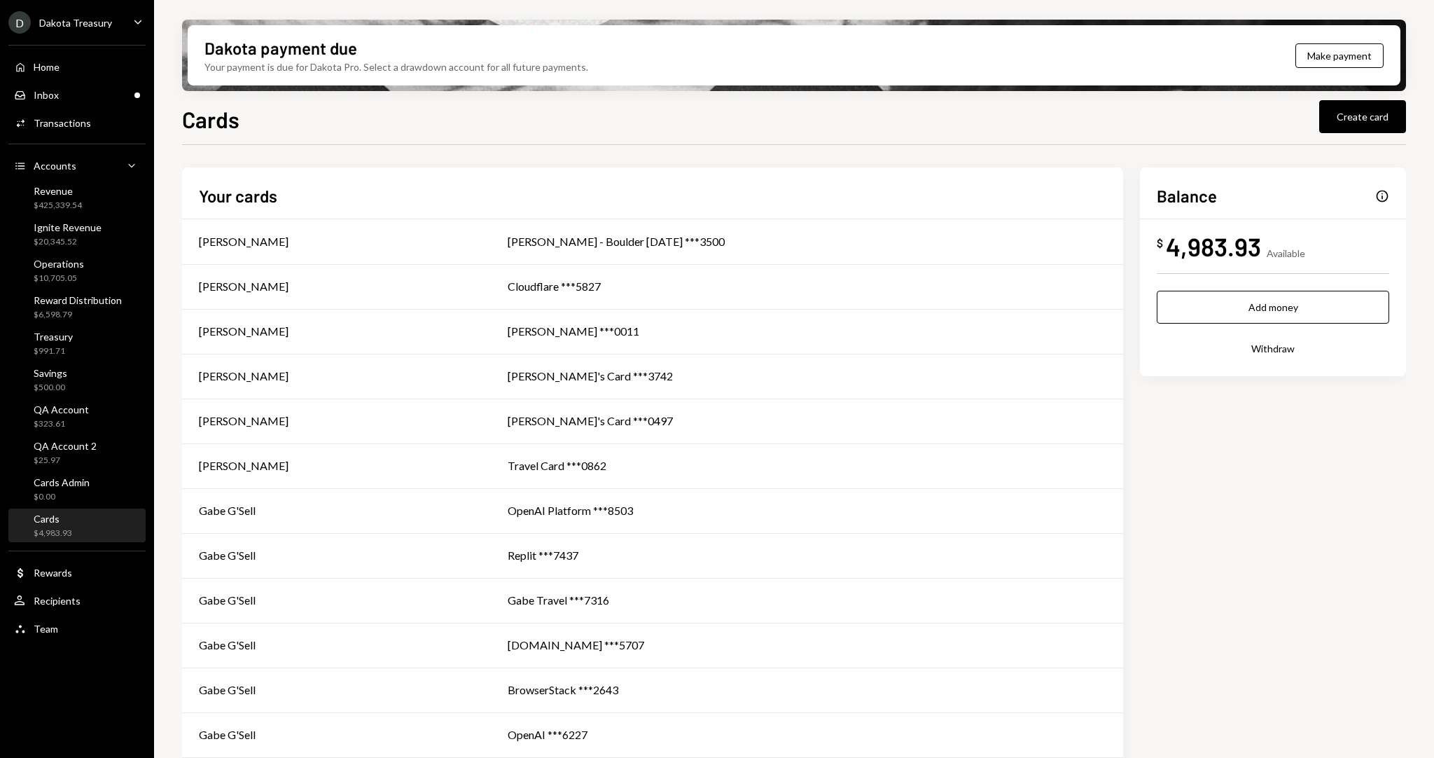
drag, startPoint x: 357, startPoint y: 126, endPoint x: 345, endPoint y: 127, distance: 12.6
click at [356, 126] on div "Cards Create card" at bounding box center [794, 117] width 1224 height 31
drag, startPoint x: 241, startPoint y: 129, endPoint x: 197, endPoint y: 121, distance: 44.8
click at [240, 129] on div "Cards Create card" at bounding box center [794, 117] width 1224 height 31
click at [181, 118] on div "Dakota payment due Your payment is due for Dakota Pro. Select a drawdown accoun…" at bounding box center [794, 379] width 1280 height 758
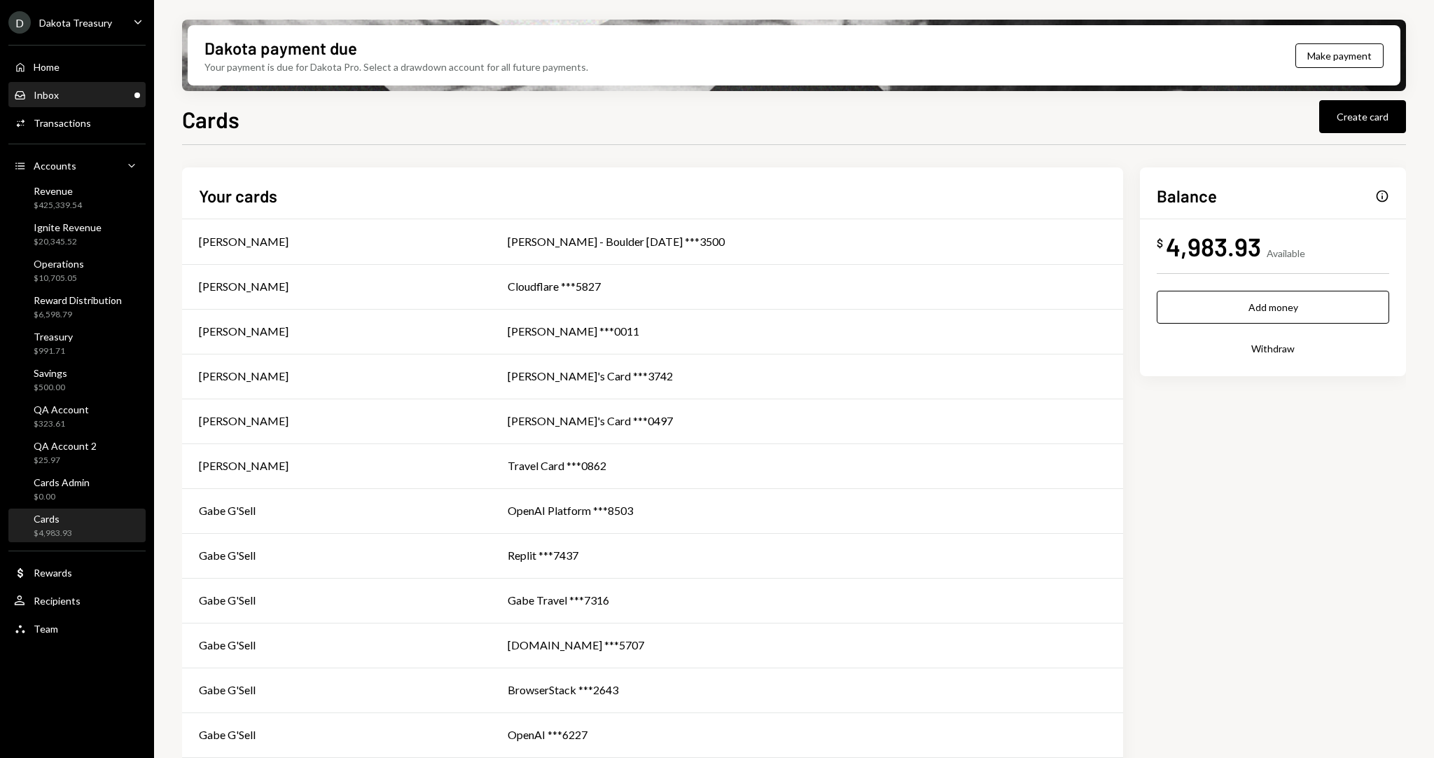
click at [81, 97] on div "Inbox Inbox" at bounding box center [77, 95] width 126 height 13
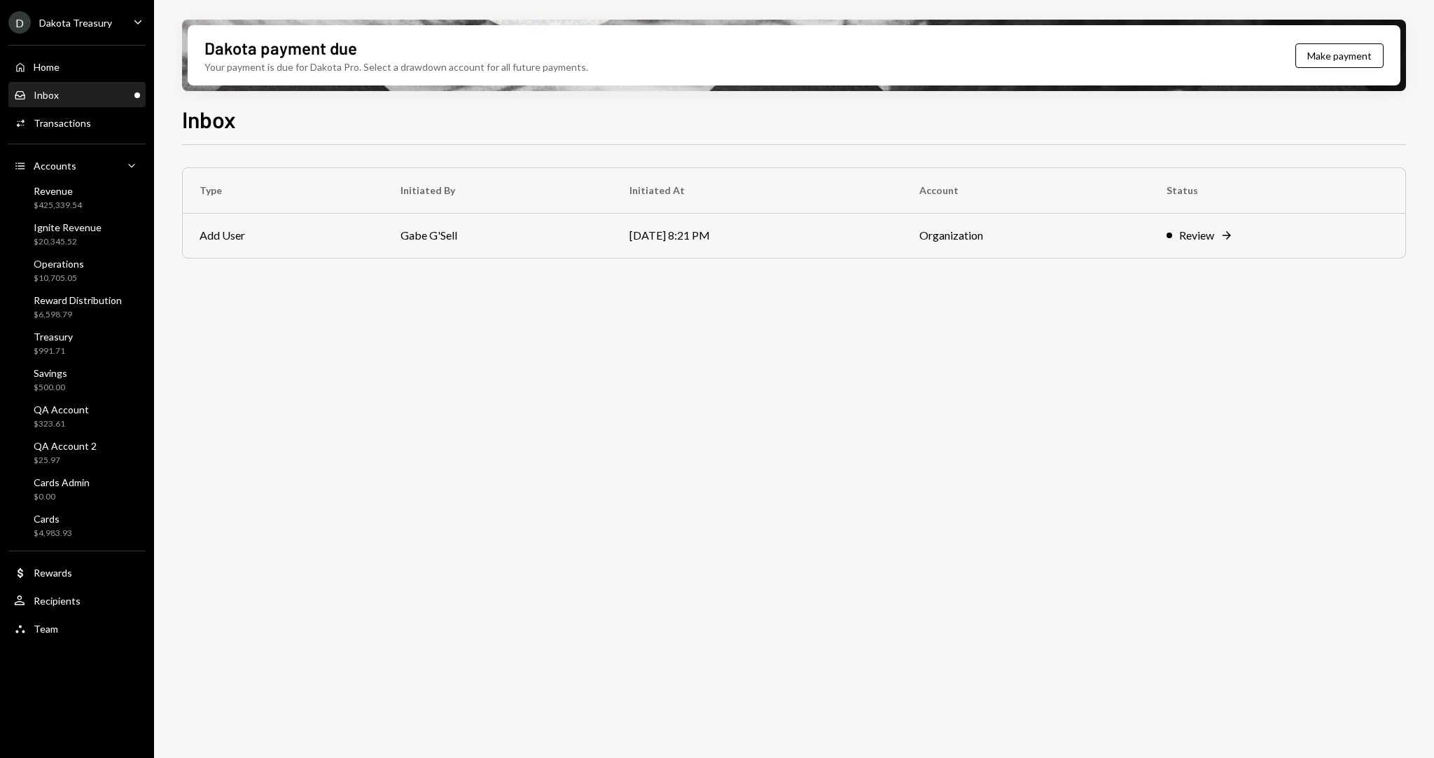
click at [506, 362] on div "Type Initiated By Initiated At Account Status Add User Gabe G'Sell 08/25/25 8:2…" at bounding box center [794, 459] width 1224 height 629
click at [765, 503] on div "Type Initiated By Initiated At Account Status Add User Gabe G'Sell 08/25/25 8:2…" at bounding box center [794, 459] width 1224 height 629
click at [246, 414] on div "Type Initiated By Initiated At Account Status Add User Gabe G'Sell 08/25/25 8:2…" at bounding box center [794, 459] width 1224 height 629
click at [54, 100] on div "Inbox" at bounding box center [46, 95] width 25 height 12
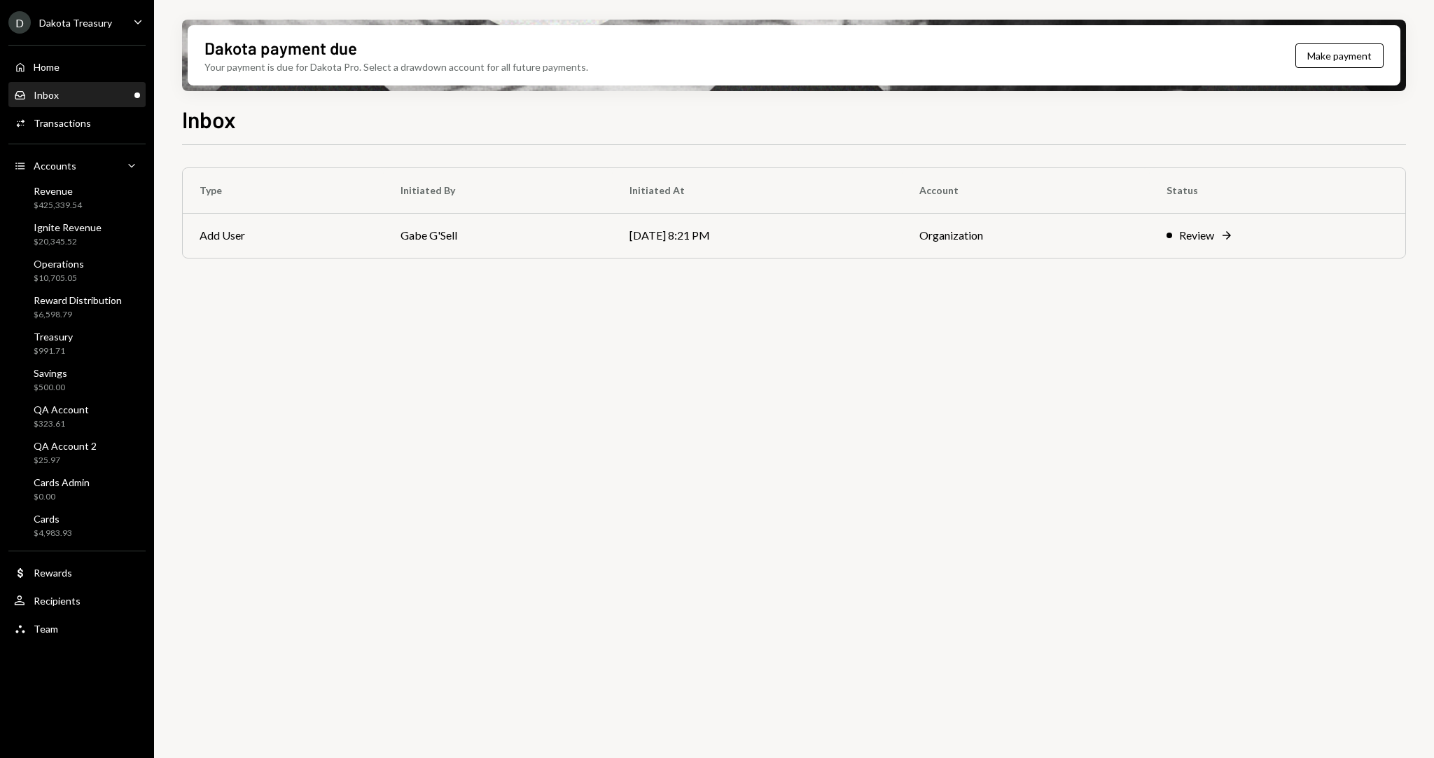
click at [216, 118] on h1 "Inbox" at bounding box center [209, 119] width 54 height 28
click at [74, 69] on div "Home Home" at bounding box center [77, 67] width 126 height 13
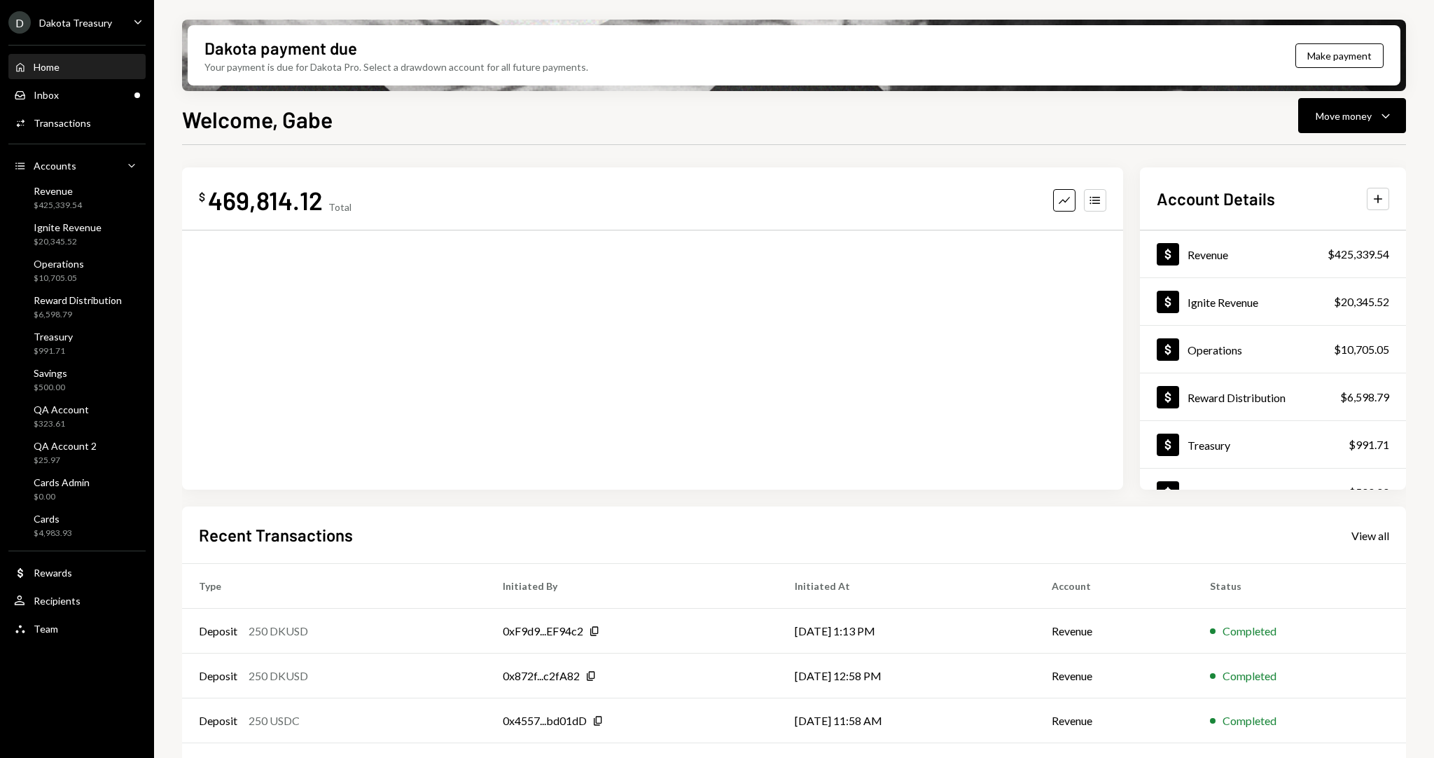
click at [553, 131] on div "Welcome, Gabe Move money Caret Down $ 469,814.12 Total Graph Accounts Account D…" at bounding box center [794, 471] width 1224 height 738
click at [225, 126] on h1 "Welcome, Gabe" at bounding box center [257, 119] width 151 height 28
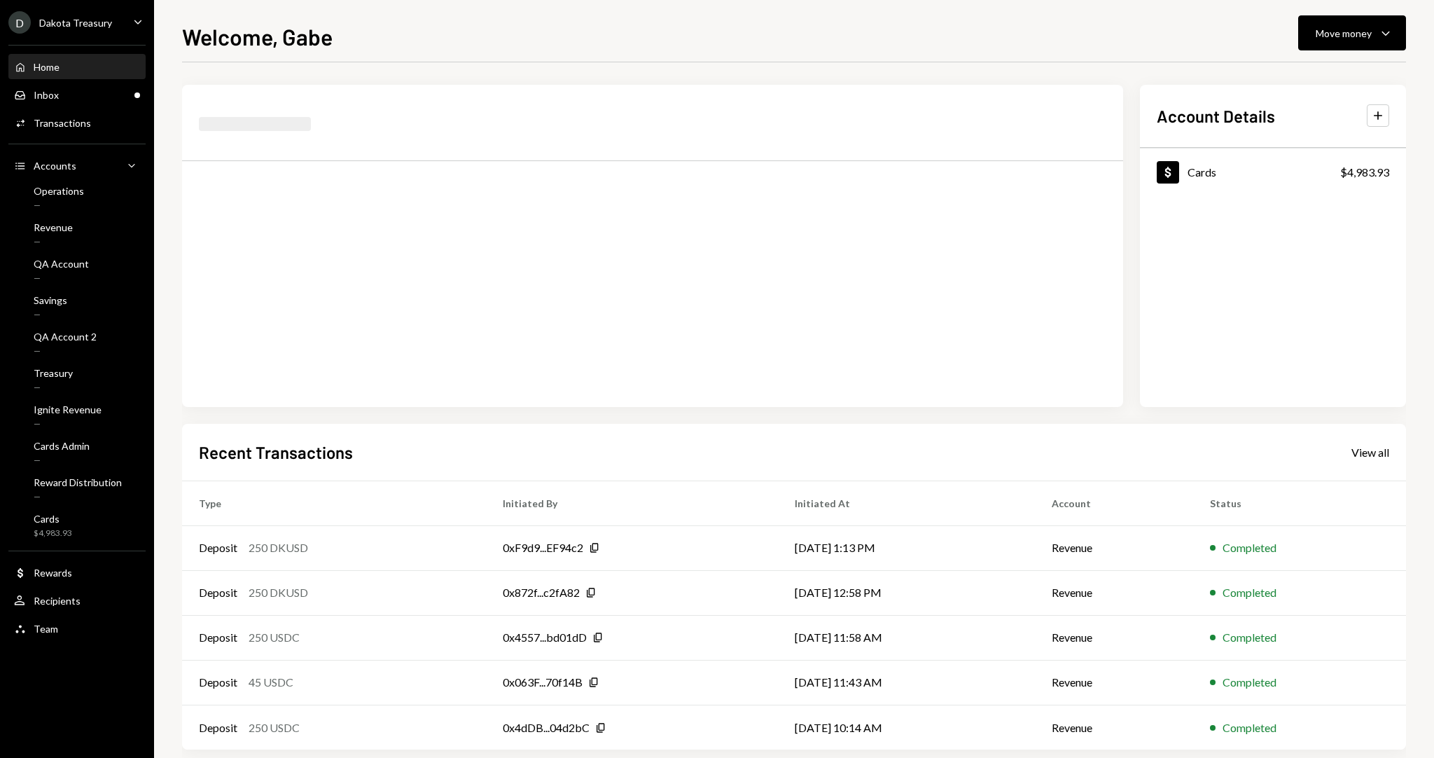
click at [540, 57] on div "Welcome, Gabe Move money Caret Down Account Details Plus Dollar Cards $4,983.93…" at bounding box center [794, 389] width 1224 height 738
click at [288, 54] on div "Welcome, Gabe Move money Caret Down Account Details Plus Dollar Cards $4,983.93…" at bounding box center [794, 389] width 1224 height 738
